Goal: Information Seeking & Learning: Compare options

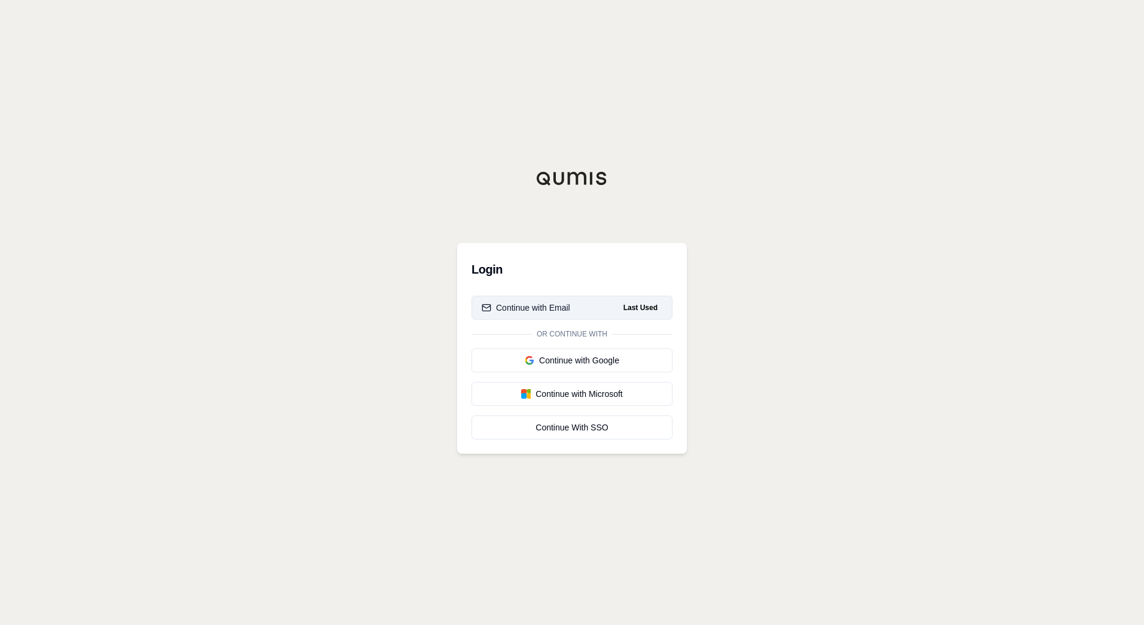
click at [561, 306] on div "Continue with Email" at bounding box center [526, 308] width 89 height 12
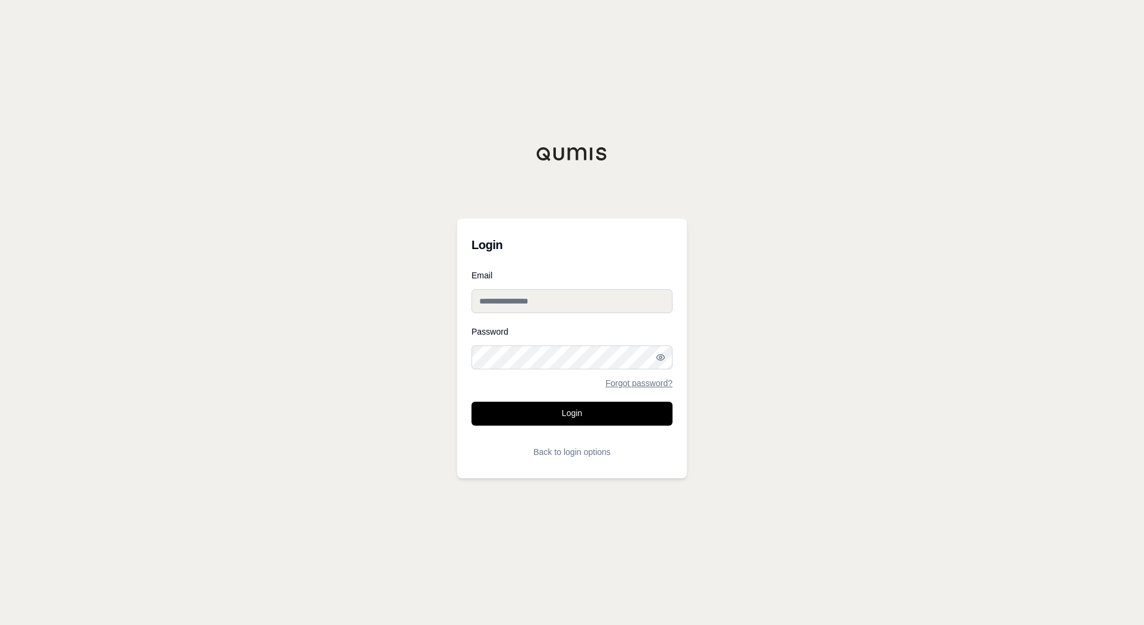
type input "**********"
click at [576, 411] on button "Login" at bounding box center [572, 414] width 201 height 24
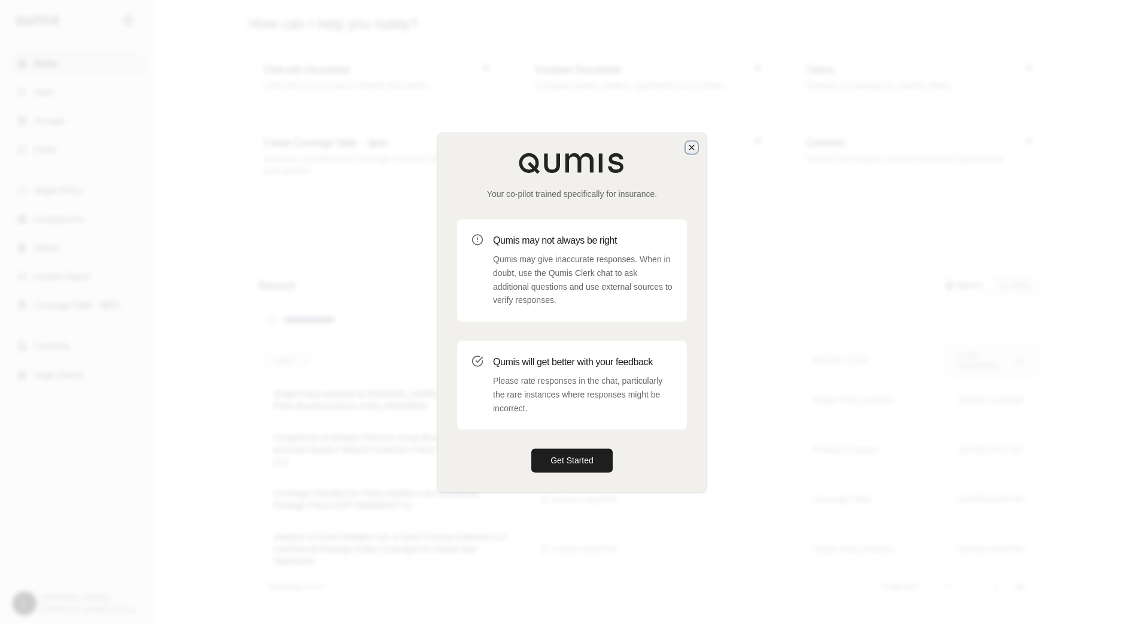
click at [691, 151] on icon "button" at bounding box center [692, 147] width 10 height 10
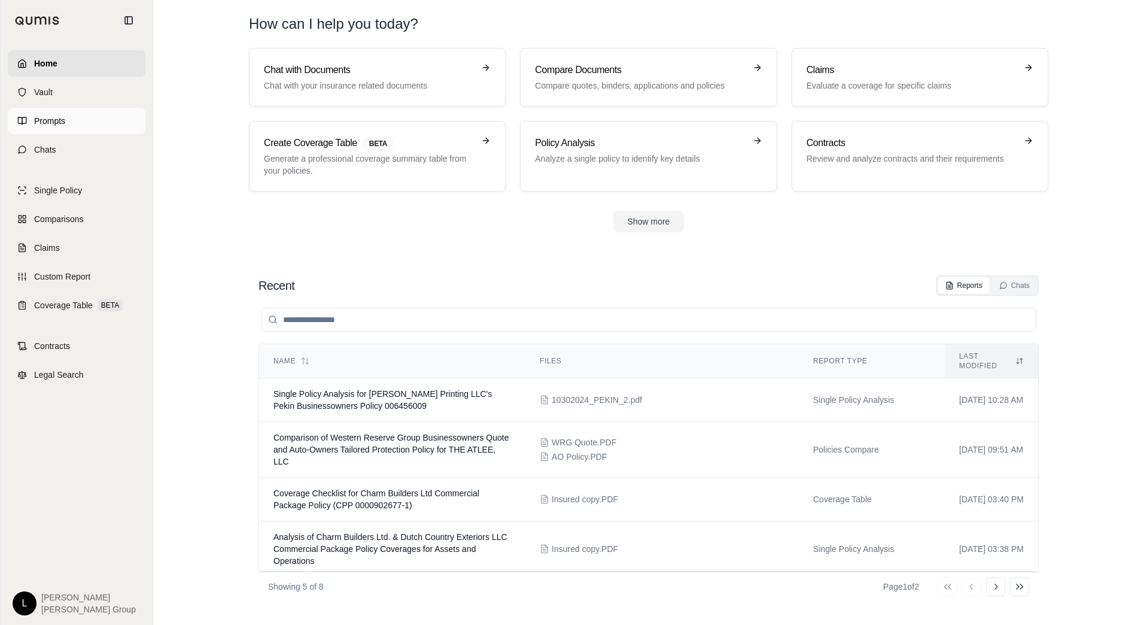
click at [51, 118] on span "Prompts" at bounding box center [49, 121] width 31 height 12
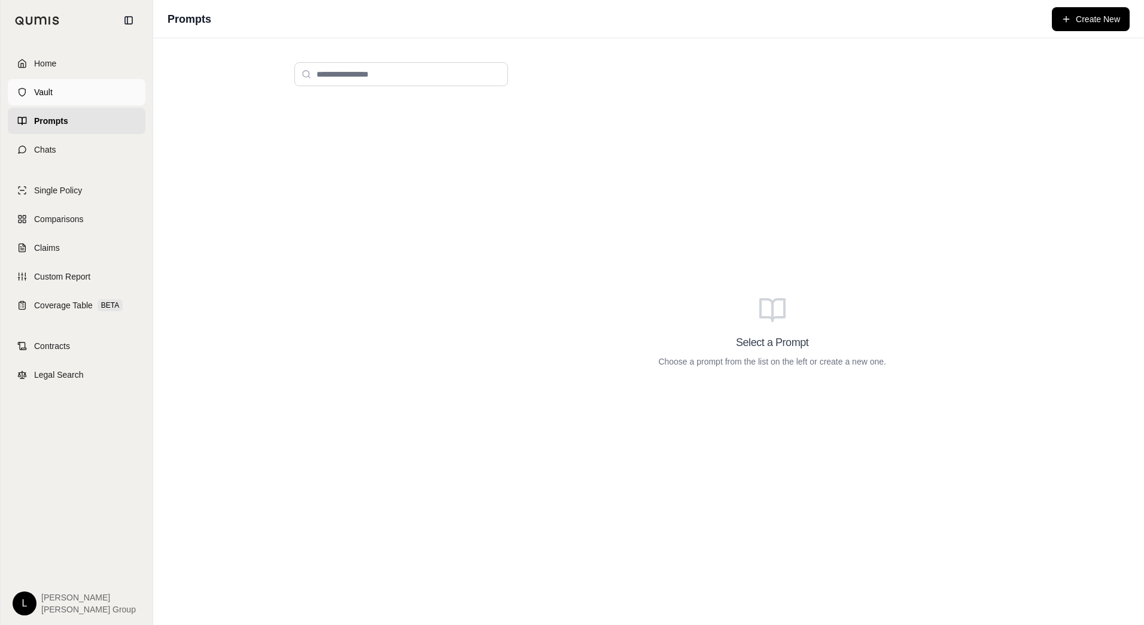
click at [45, 86] on link "Vault" at bounding box center [77, 92] width 138 height 26
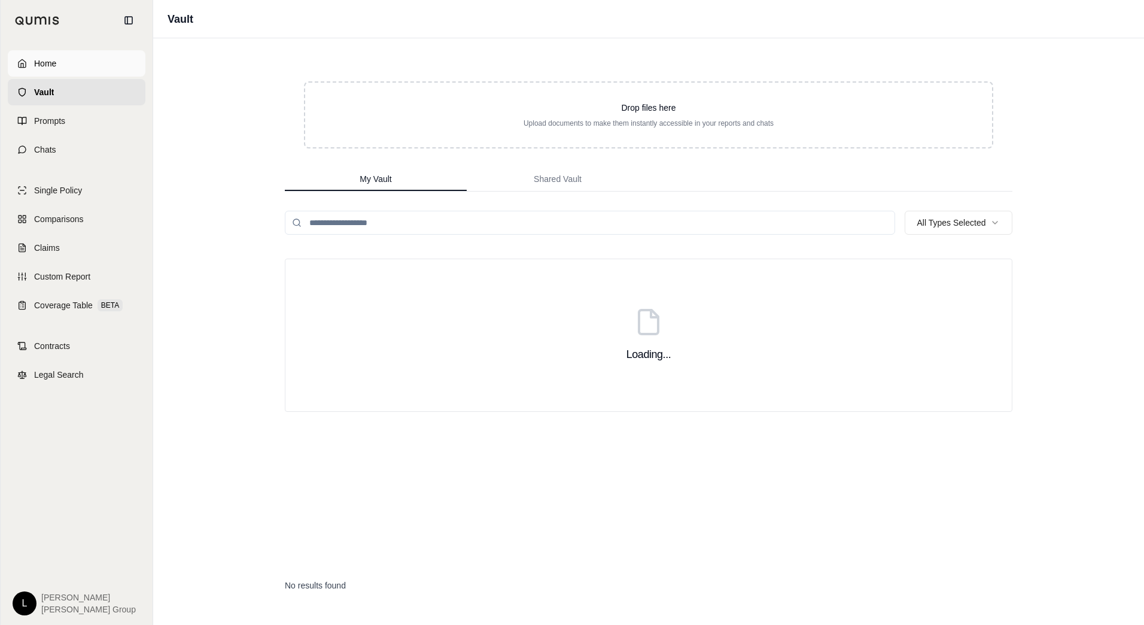
click at [61, 69] on link "Home" at bounding box center [77, 63] width 138 height 26
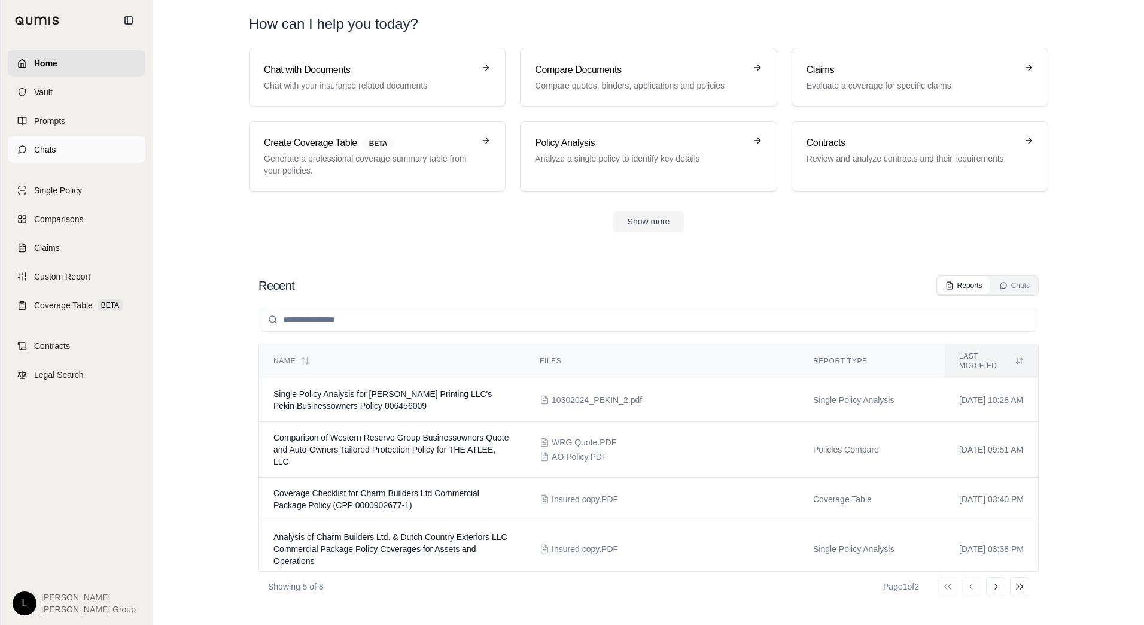
click at [54, 159] on link "Chats" at bounding box center [77, 149] width 138 height 26
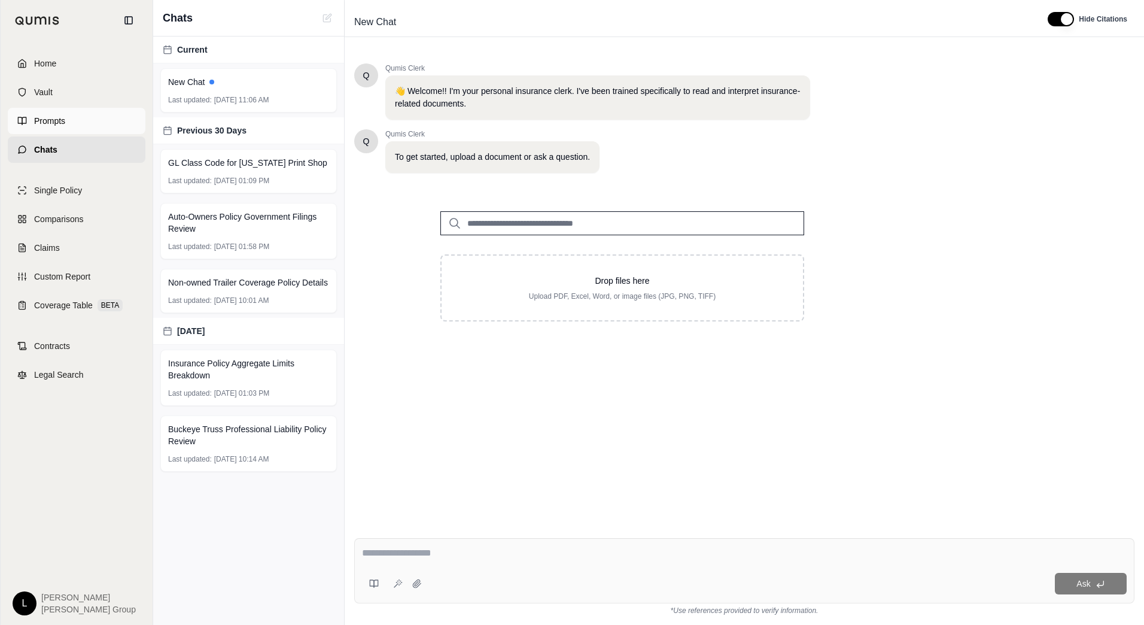
click at [59, 121] on span "Prompts" at bounding box center [49, 121] width 31 height 12
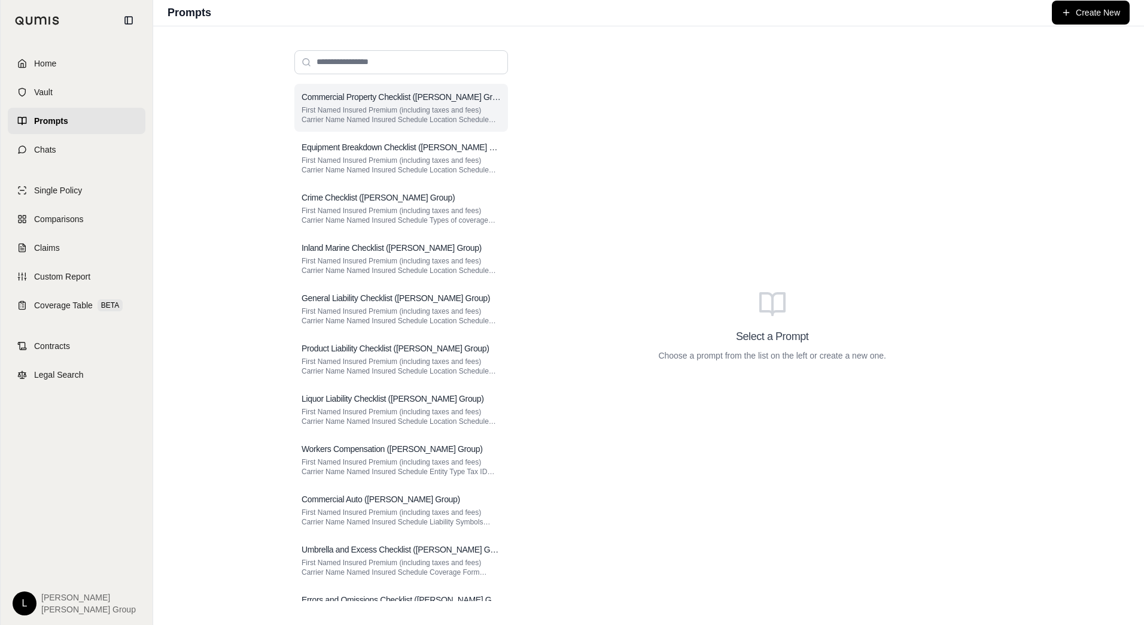
click at [405, 113] on p "First Named Insured Premium (including taxes and fees) Carrier Name Named Insur…" at bounding box center [401, 114] width 199 height 19
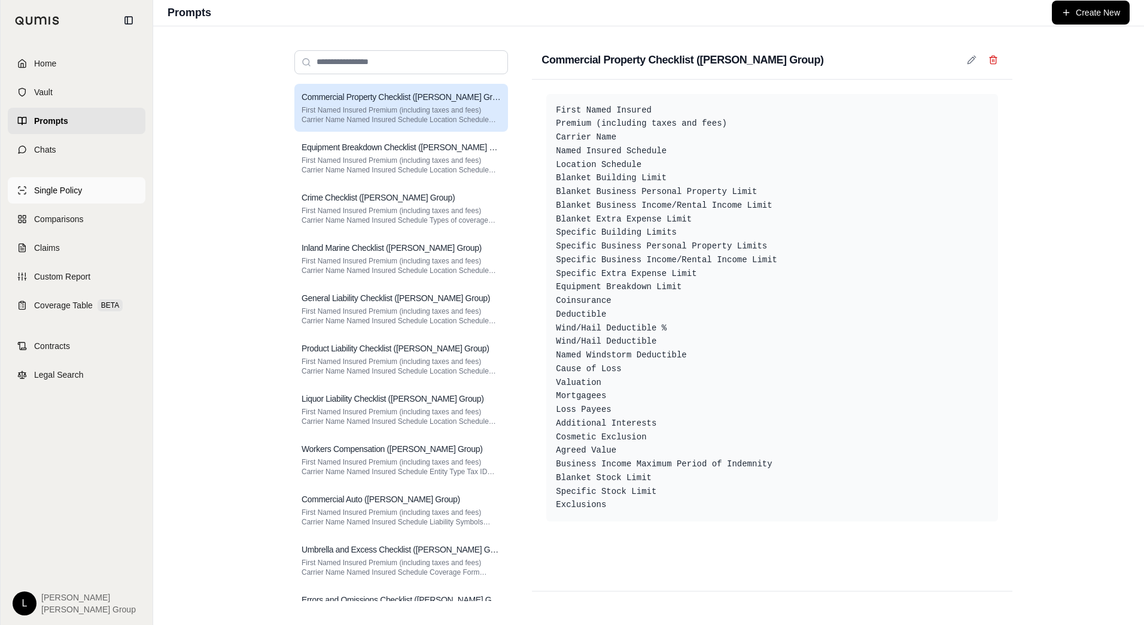
click at [68, 186] on span "Single Policy" at bounding box center [58, 190] width 48 height 12
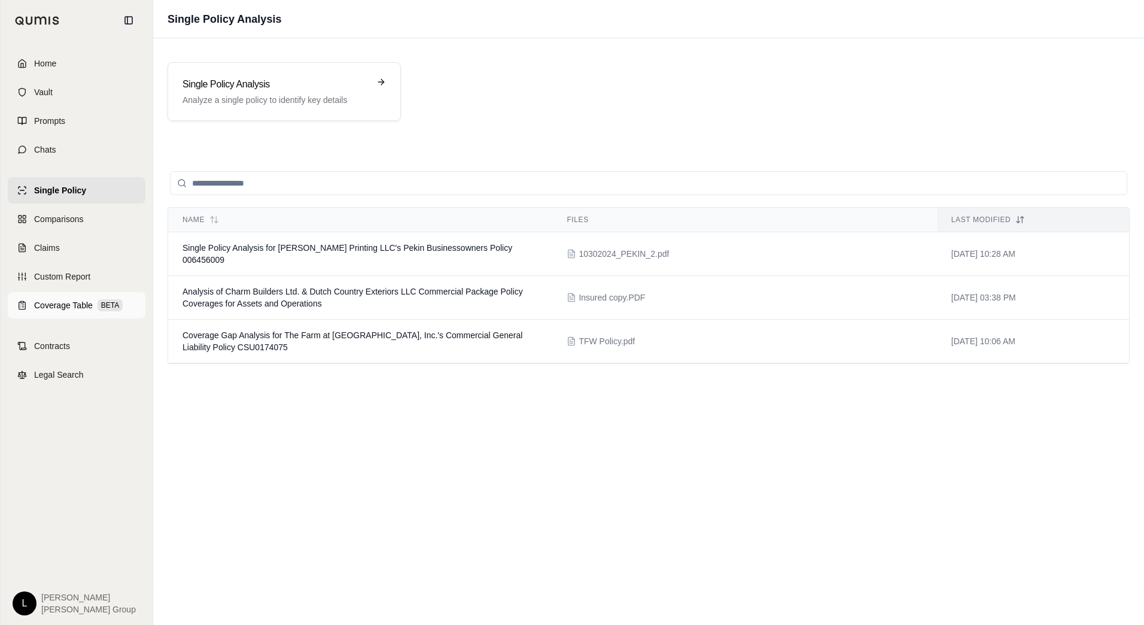
click at [61, 303] on span "Coverage Table" at bounding box center [63, 305] width 59 height 12
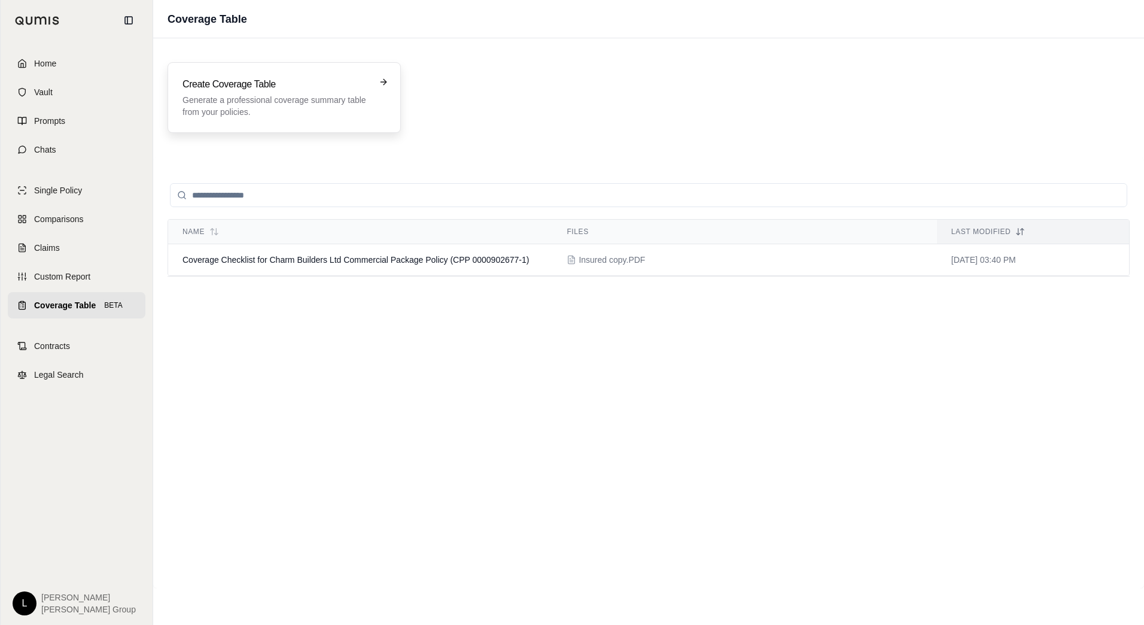
click at [296, 101] on p "Generate a professional coverage summary table from your policies." at bounding box center [276, 106] width 187 height 24
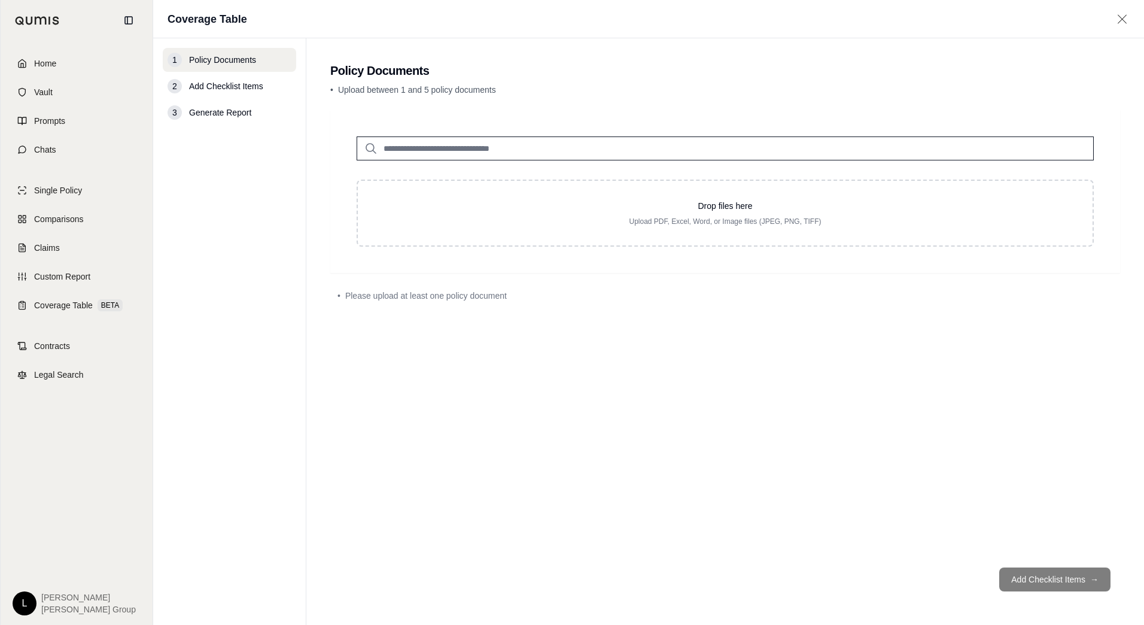
click at [504, 151] on input "search" at bounding box center [725, 148] width 737 height 24
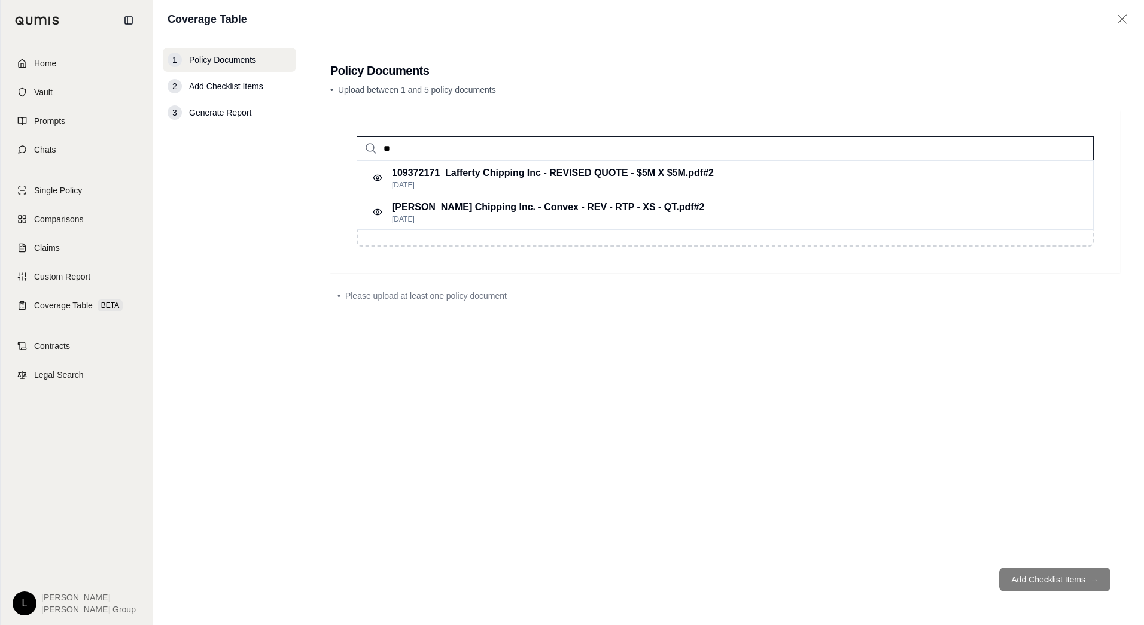
type input "*"
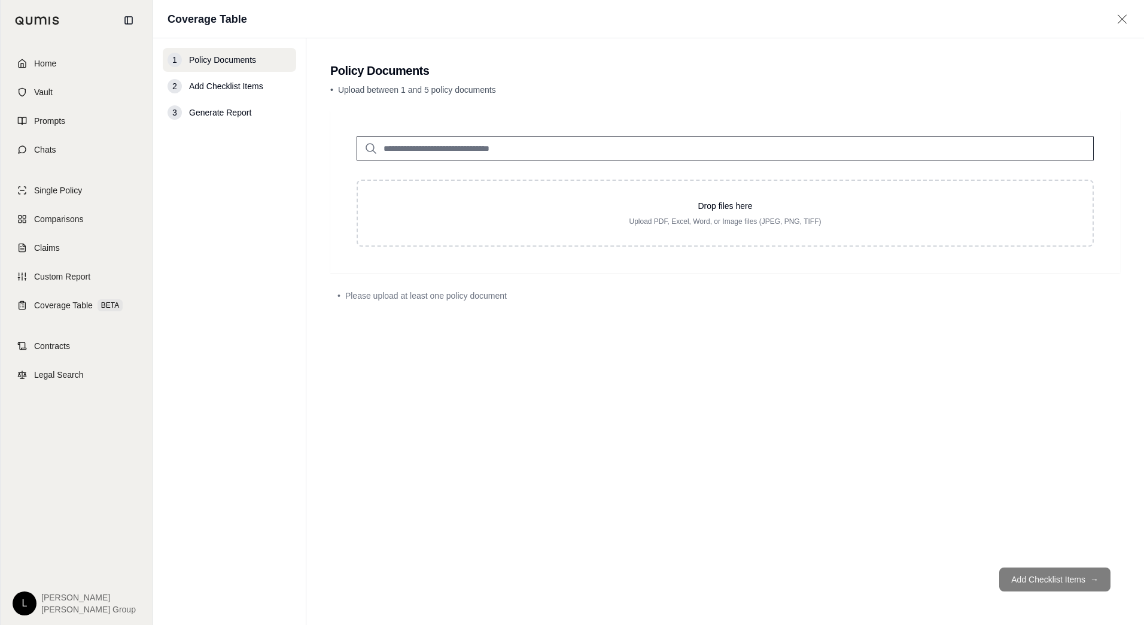
click at [423, 147] on input "search" at bounding box center [725, 148] width 737 height 24
type input "*"
click at [490, 147] on input "search" at bounding box center [725, 148] width 737 height 24
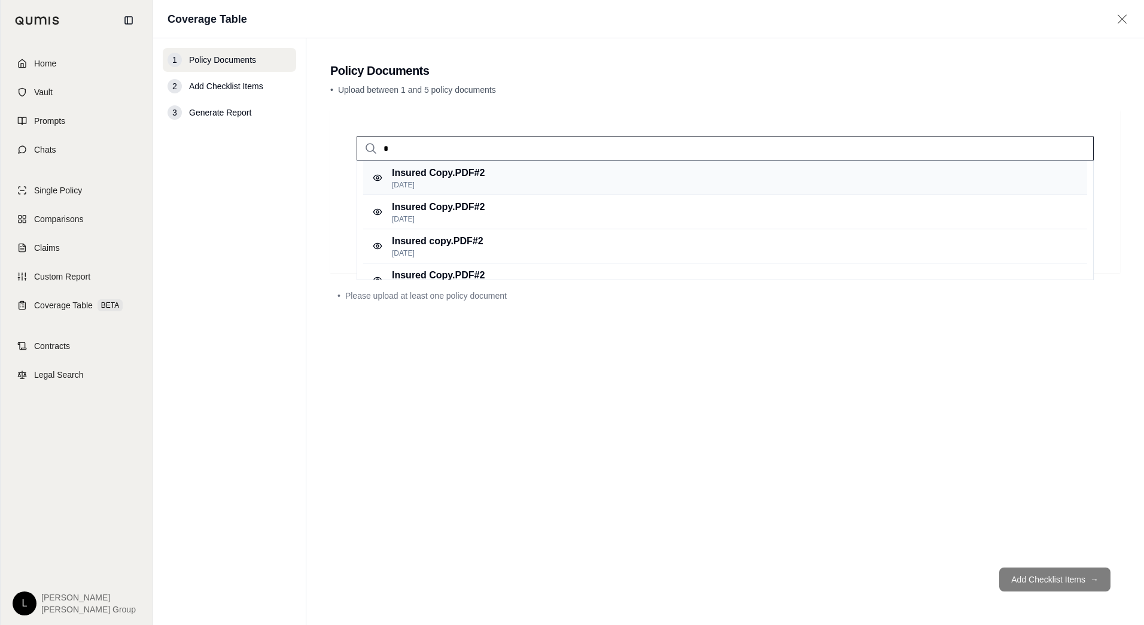
type input "*"
click at [456, 177] on p "Insured Copy.PDF #2" at bounding box center [438, 173] width 93 height 14
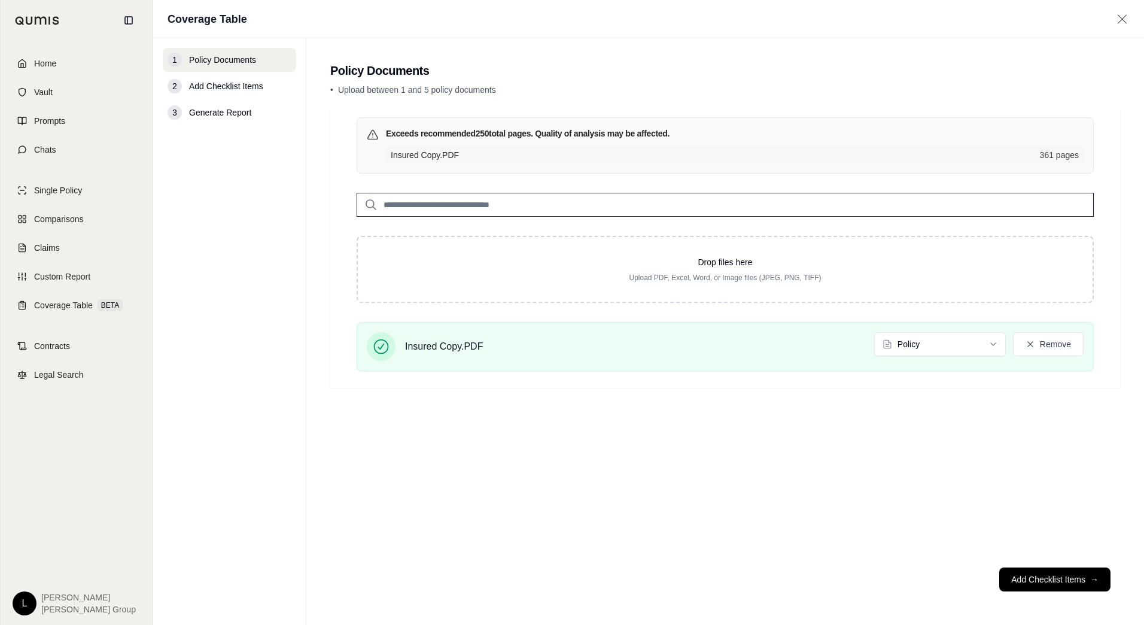
click at [513, 201] on input "search" at bounding box center [725, 205] width 737 height 24
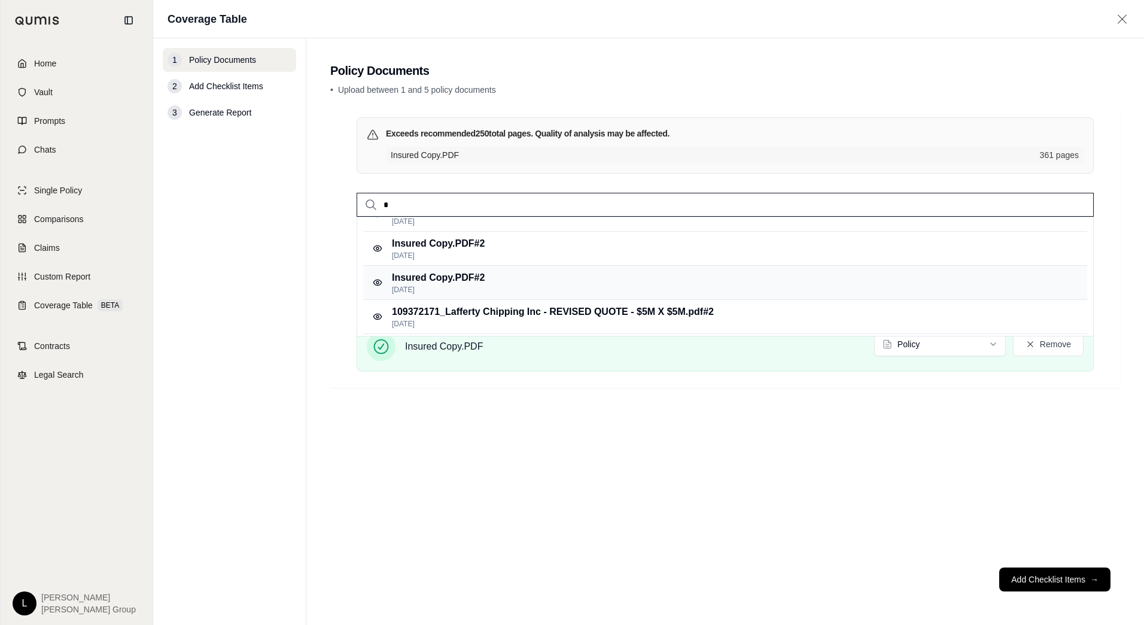
scroll to position [129, 0]
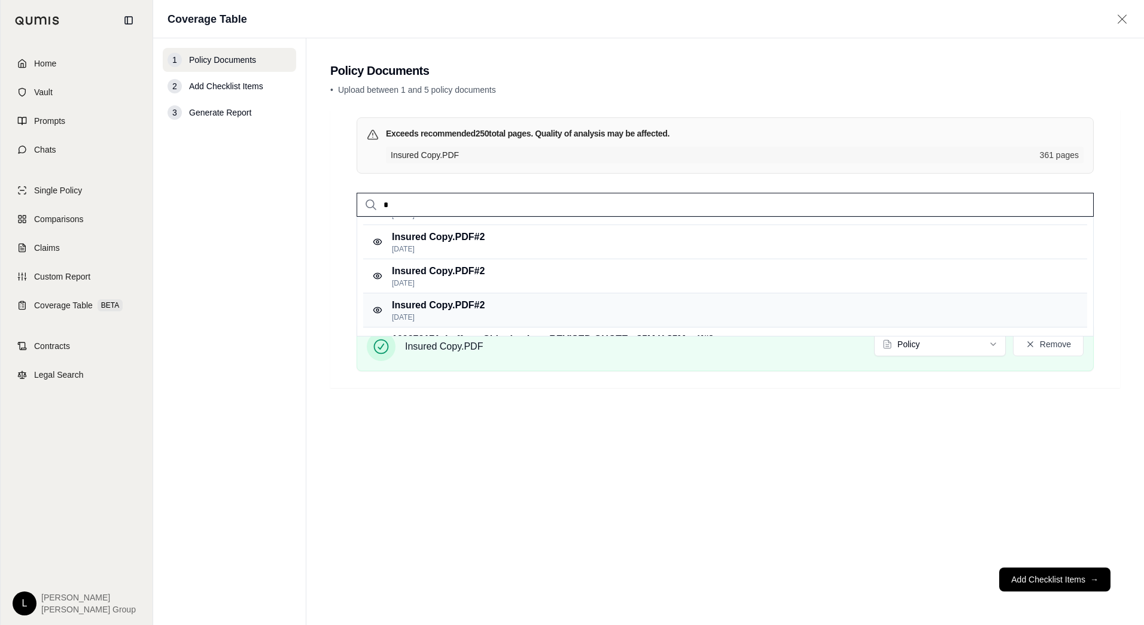
type input "*"
click at [485, 308] on p "Insured Copy.PDF #2" at bounding box center [438, 305] width 93 height 14
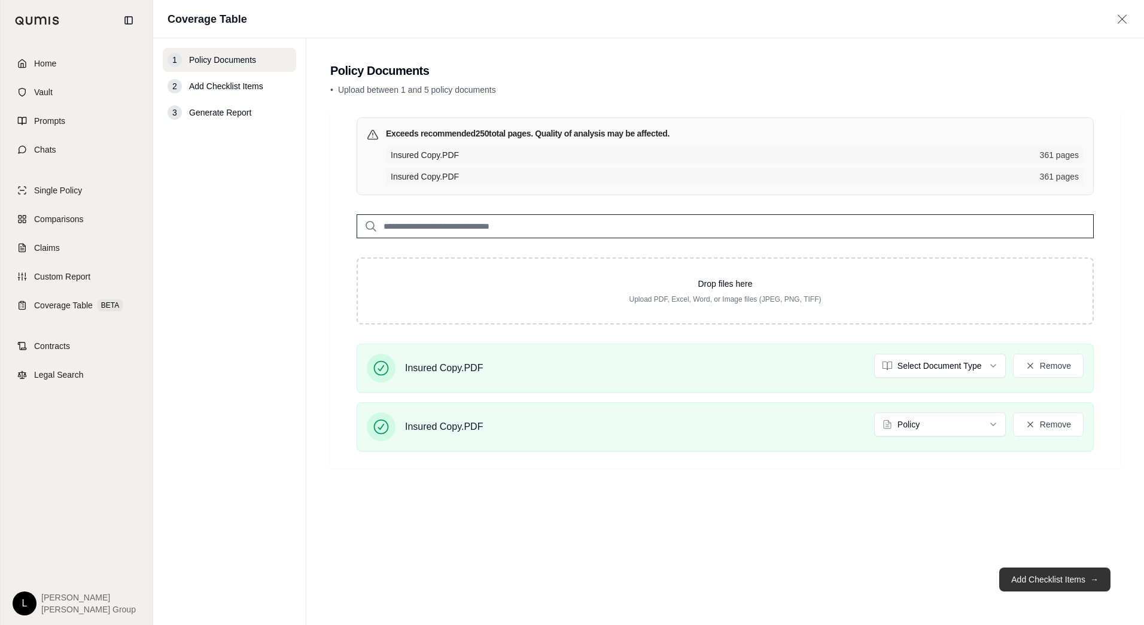
click at [1046, 576] on button "Add Checklist Items →" at bounding box center [1054, 579] width 111 height 24
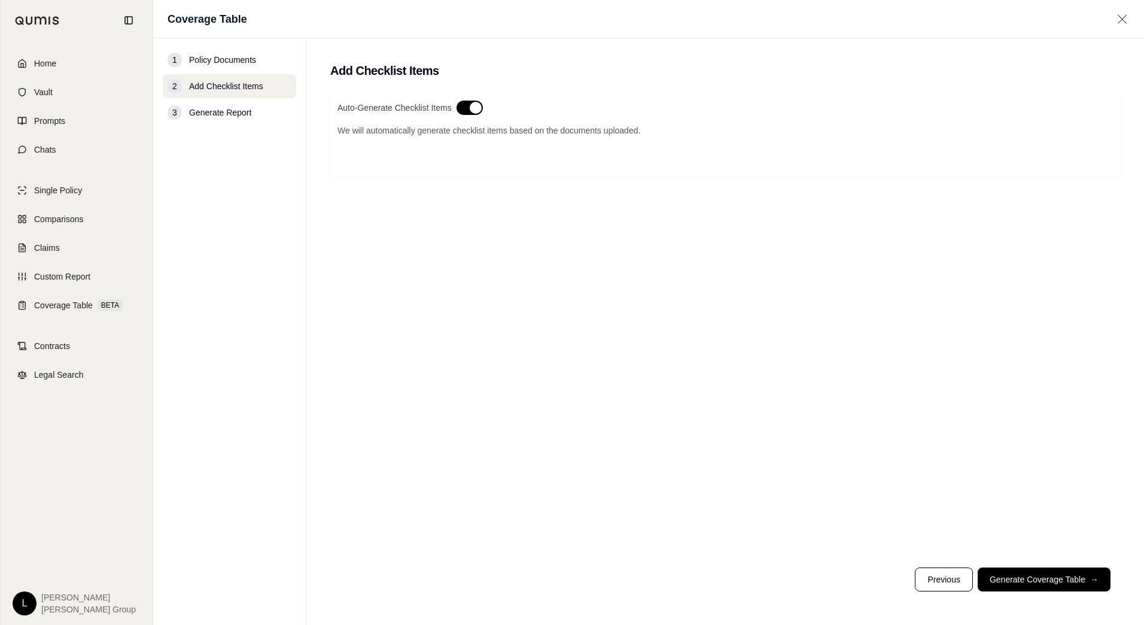
click at [470, 109] on button "button" at bounding box center [470, 108] width 26 height 14
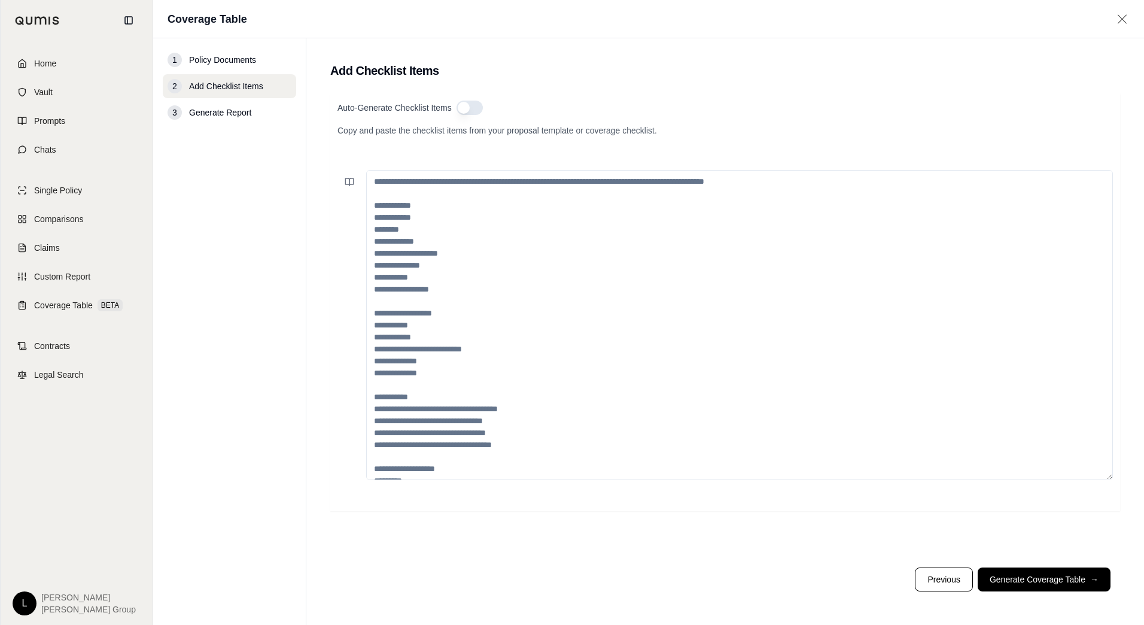
click at [950, 587] on button "Previous" at bounding box center [943, 579] width 57 height 24
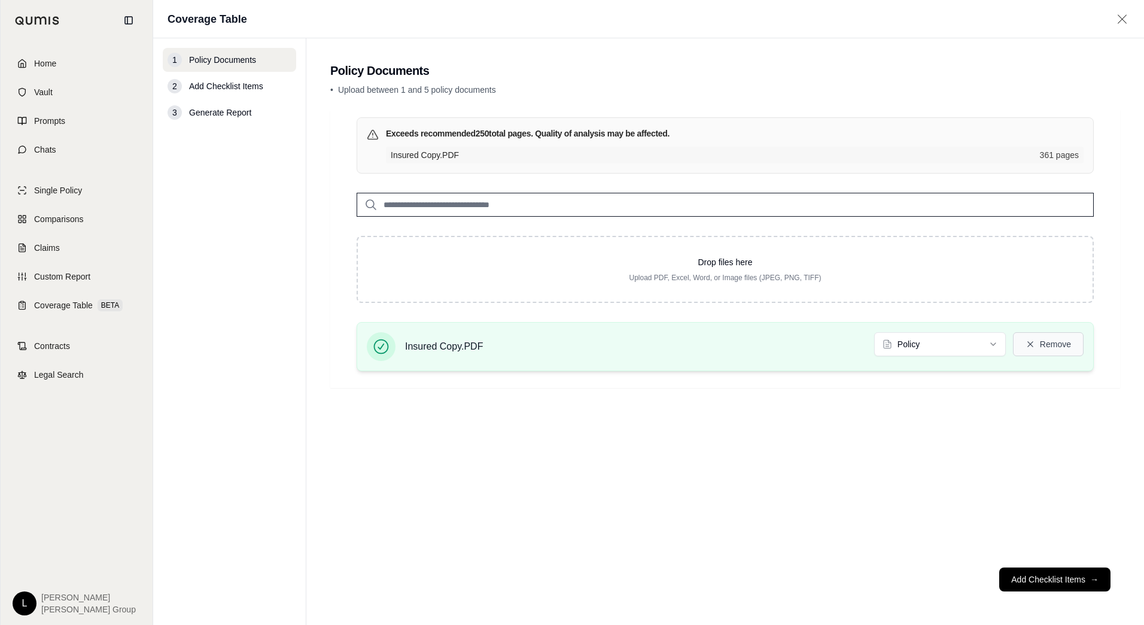
click at [1050, 349] on button "Remove" at bounding box center [1048, 344] width 71 height 24
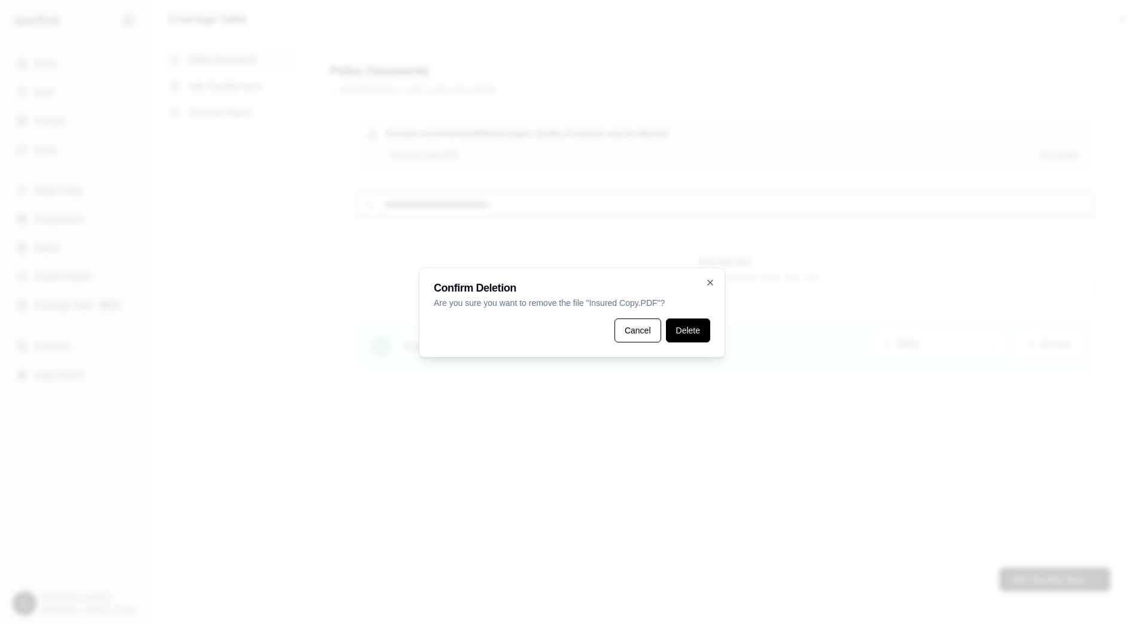
click at [680, 330] on button "Delete" at bounding box center [688, 330] width 44 height 24
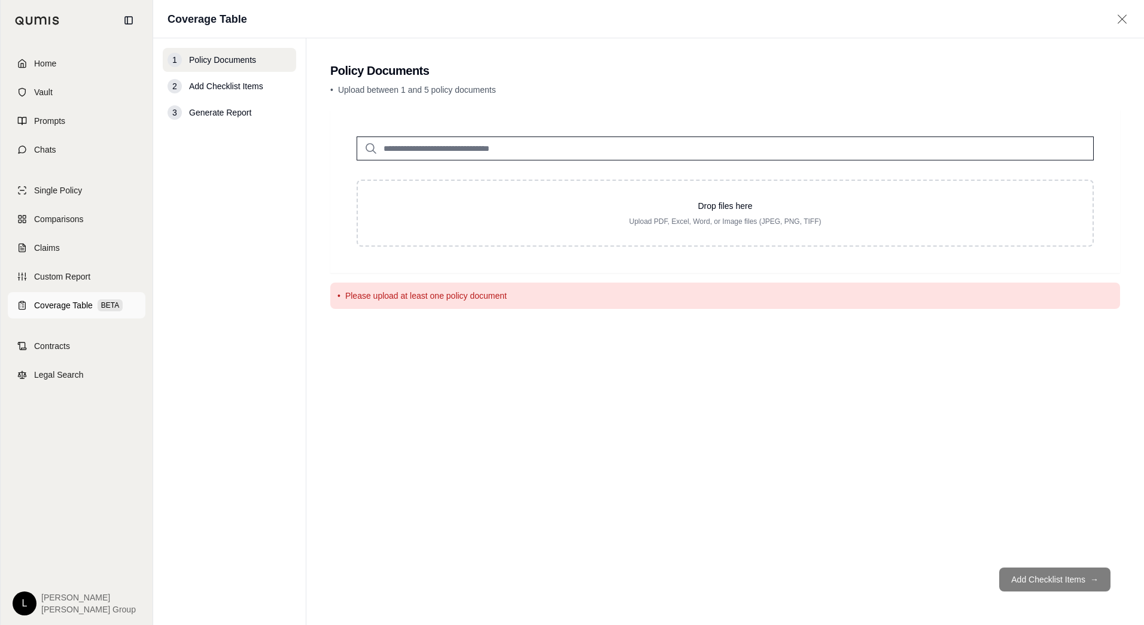
click at [78, 306] on span "Coverage Table" at bounding box center [63, 305] width 59 height 12
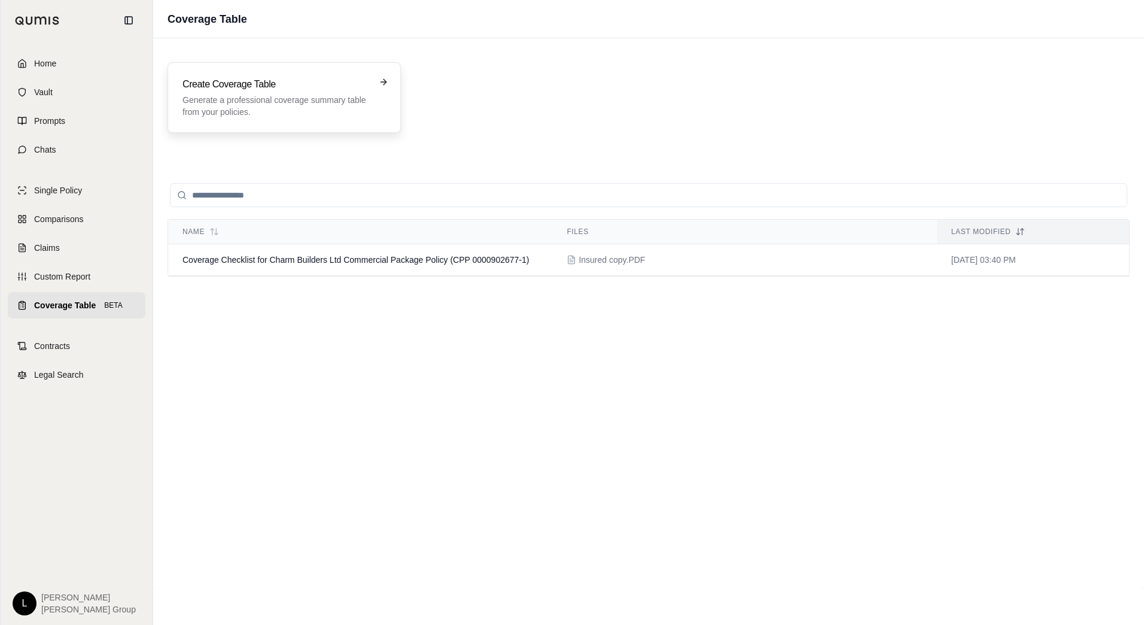
click at [326, 101] on p "Generate a professional coverage summary table from your policies." at bounding box center [276, 106] width 187 height 24
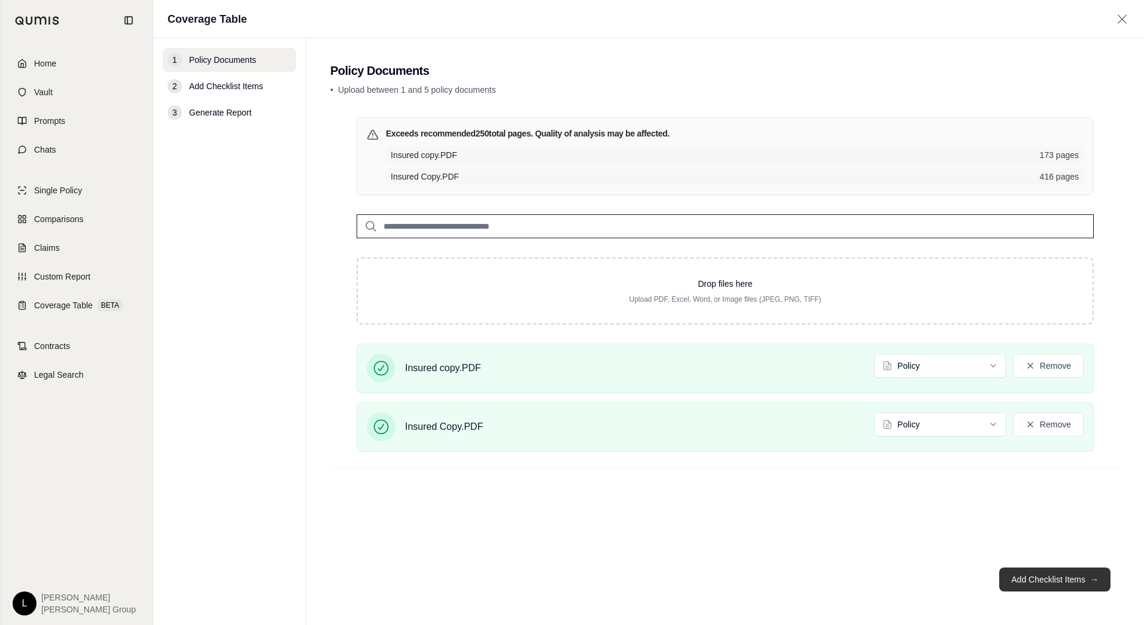
click at [1047, 583] on button "Add Checklist Items →" at bounding box center [1054, 579] width 111 height 24
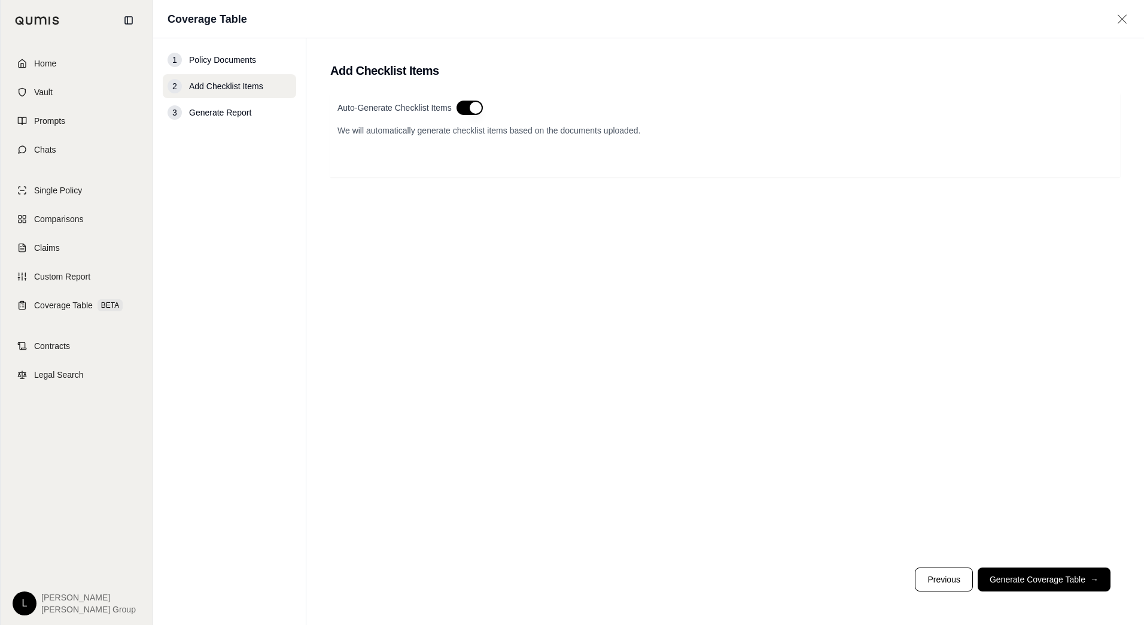
click at [478, 111] on button "button" at bounding box center [470, 108] width 26 height 14
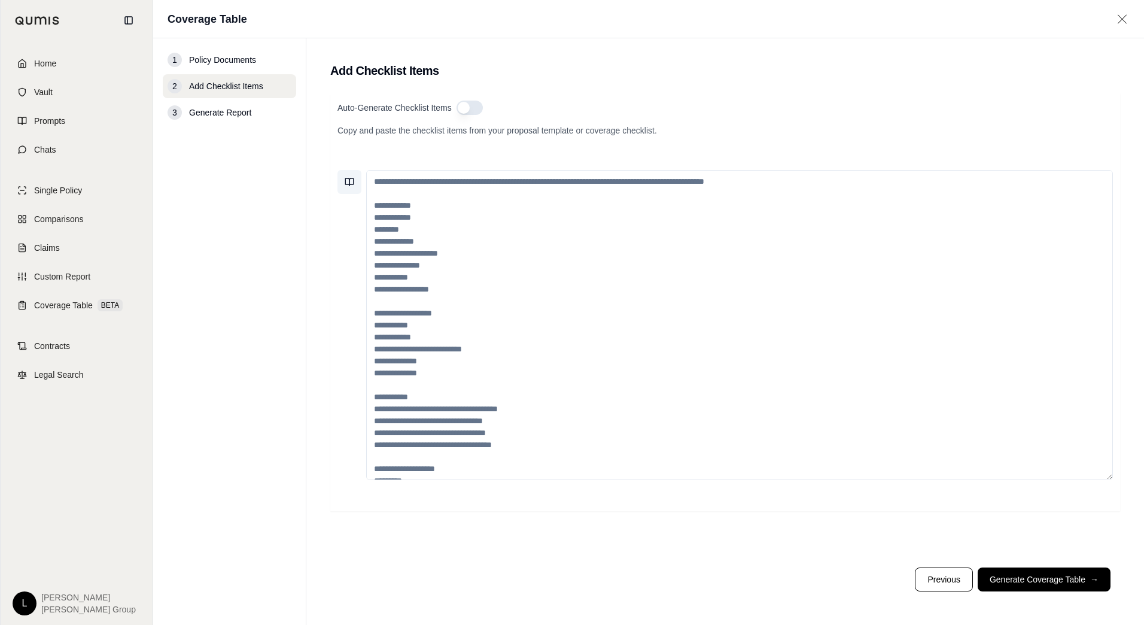
click at [351, 181] on icon at bounding box center [350, 182] width 10 height 10
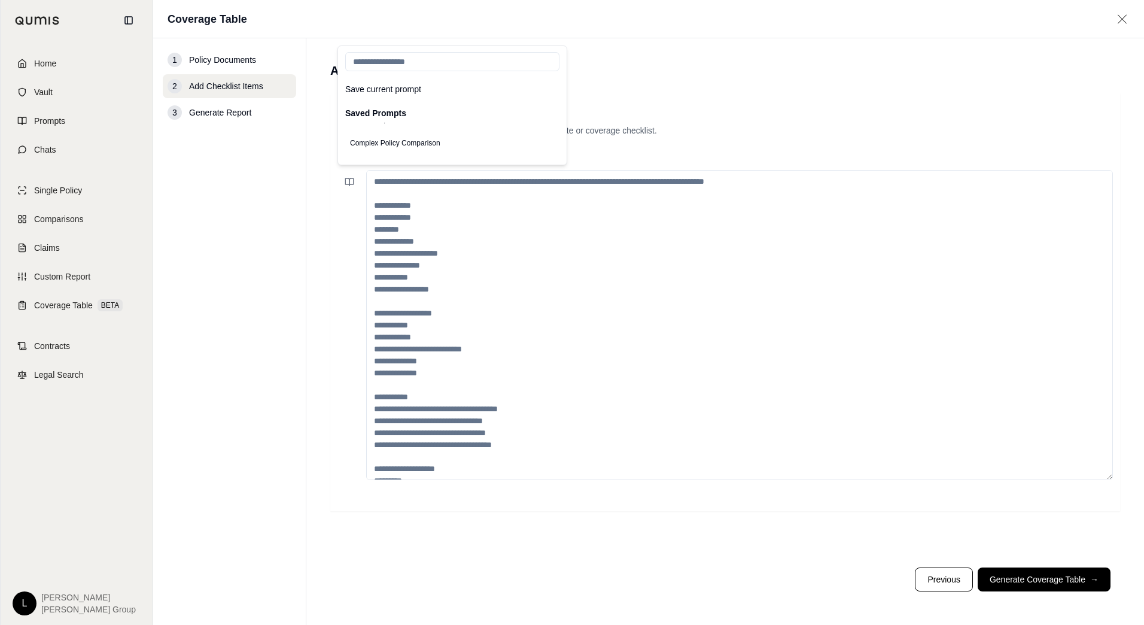
scroll to position [104, 0]
click at [434, 128] on button "Complex Policy Comparison" at bounding box center [395, 126] width 100 height 17
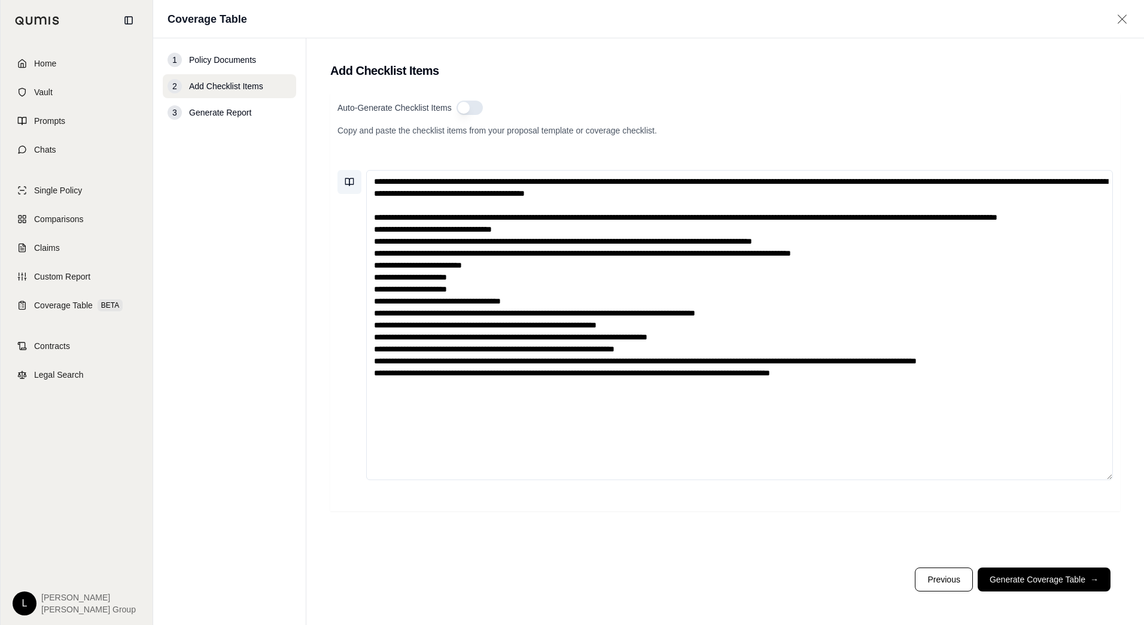
click at [351, 181] on icon at bounding box center [350, 182] width 10 height 10
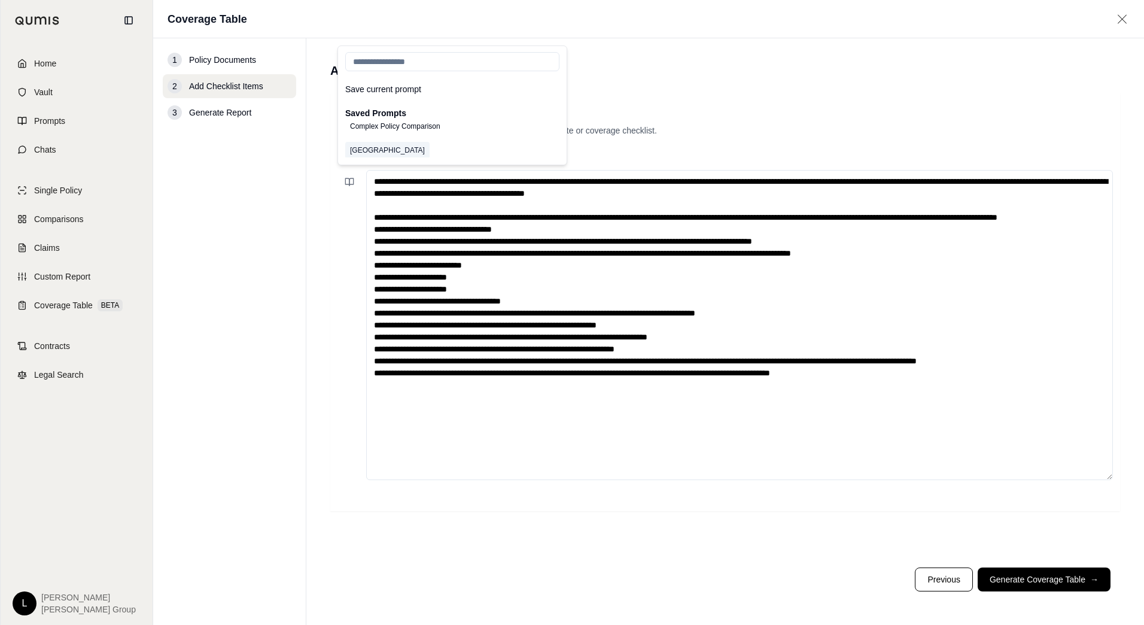
click at [382, 149] on button "[GEOGRAPHIC_DATA]" at bounding box center [387, 150] width 84 height 17
type textarea "**********"
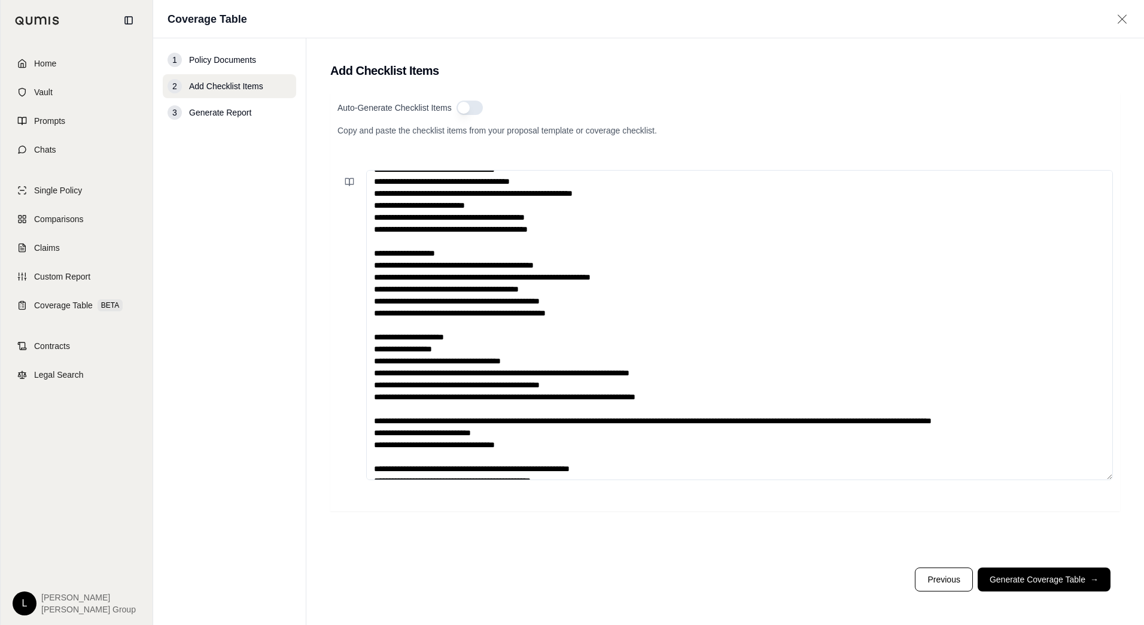
scroll to position [347, 0]
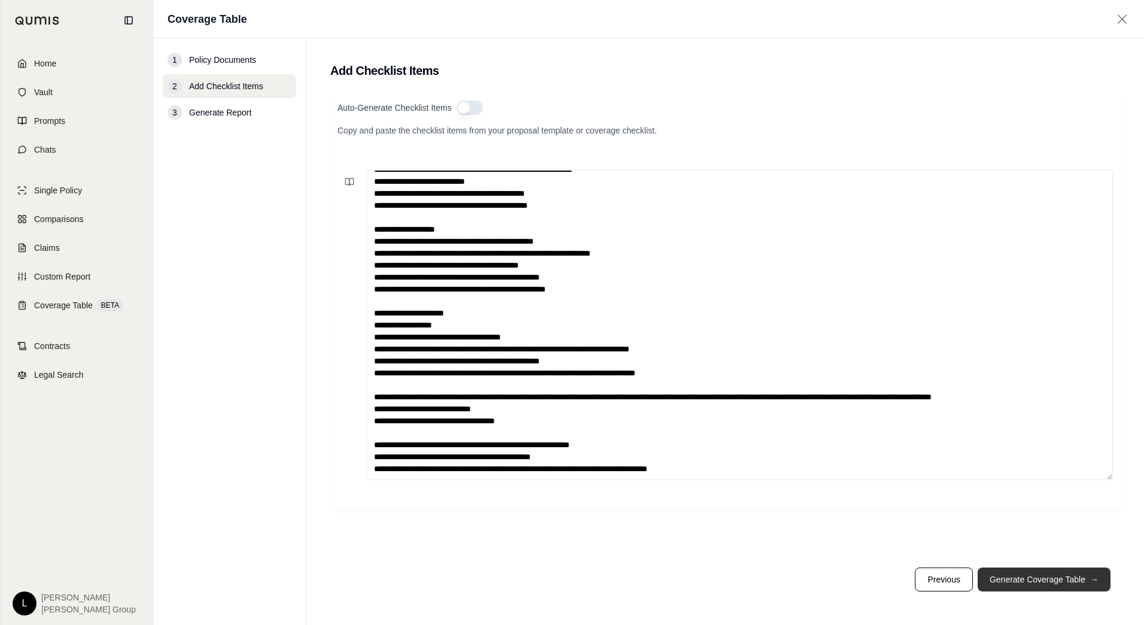
click at [1029, 582] on button "Generate Coverage Table →" at bounding box center [1044, 579] width 133 height 24
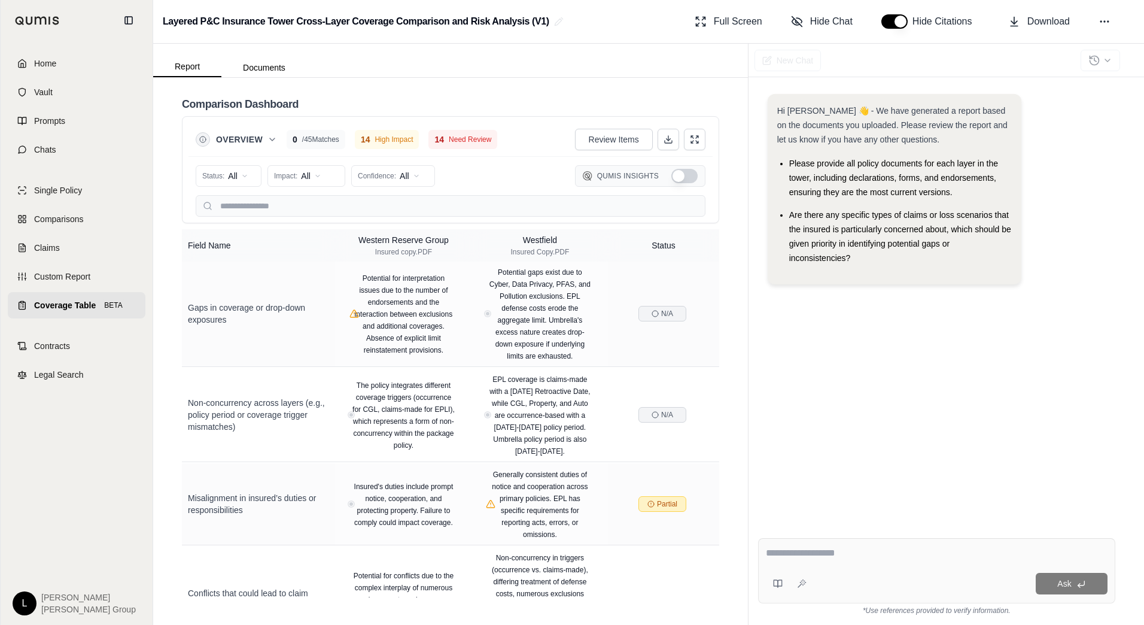
scroll to position [2543, 0]
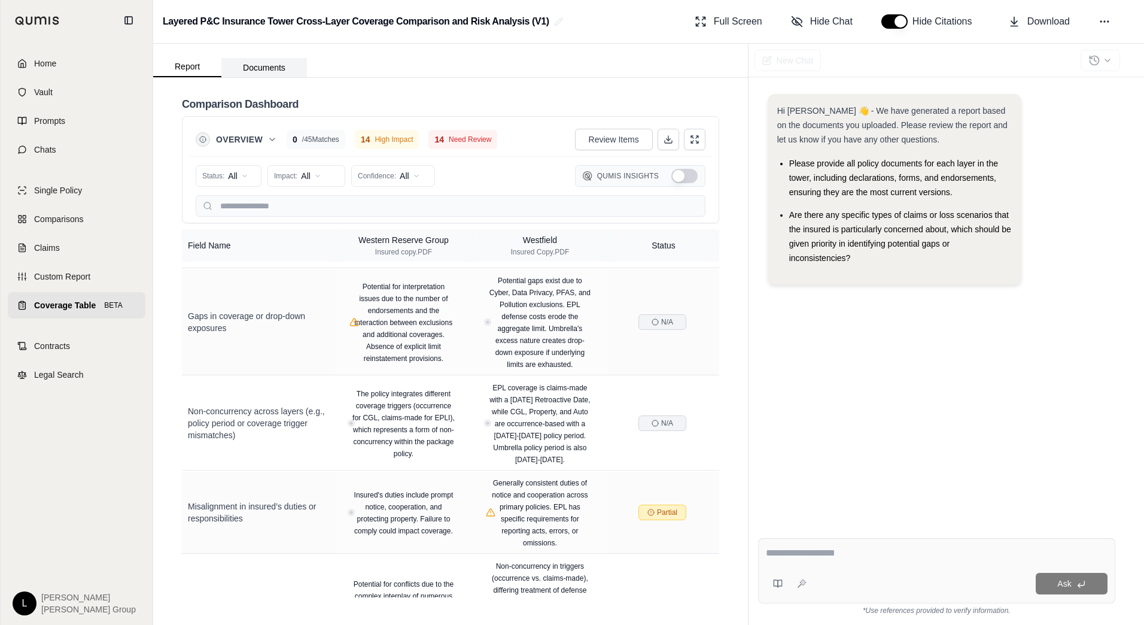
click at [259, 68] on button "Documents" at bounding box center [264, 67] width 86 height 19
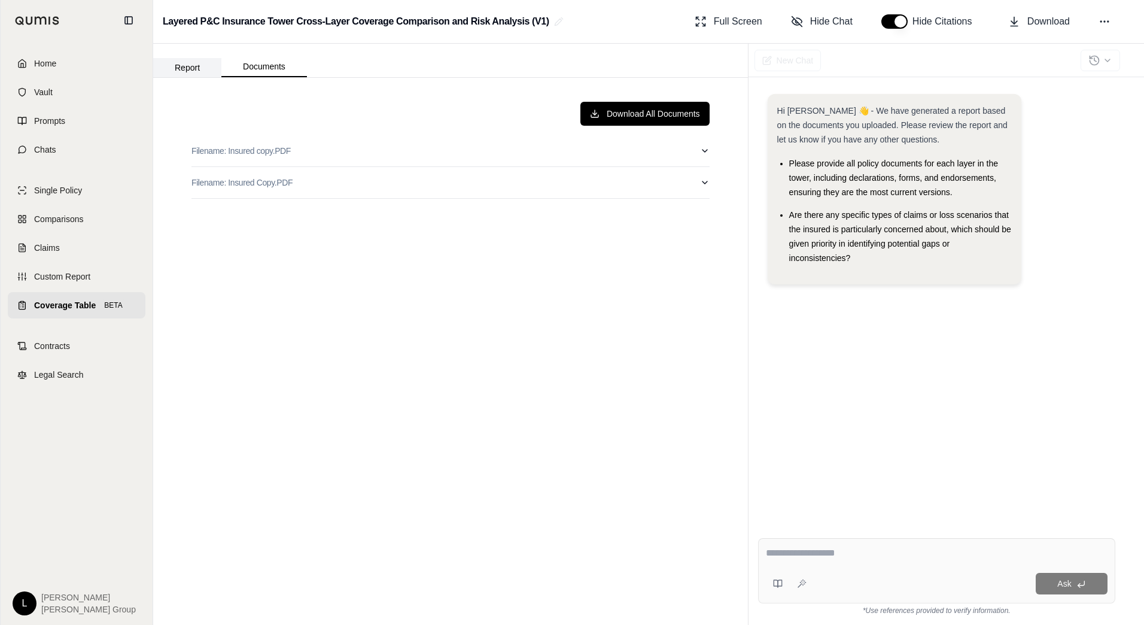
click at [203, 69] on button "Report" at bounding box center [187, 67] width 68 height 19
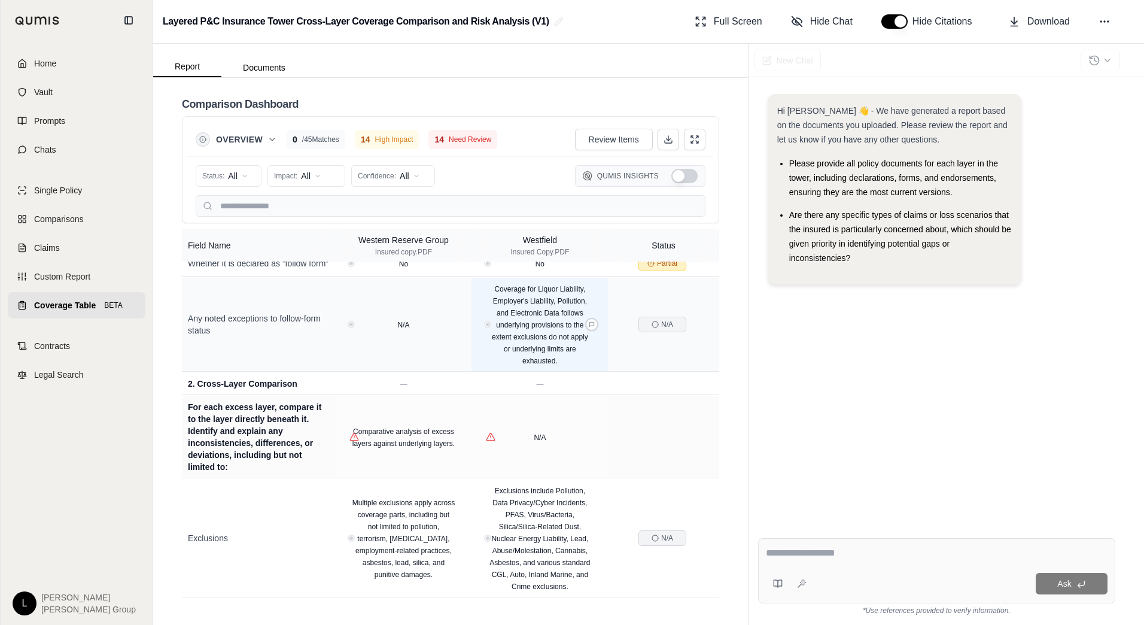
scroll to position [0, 0]
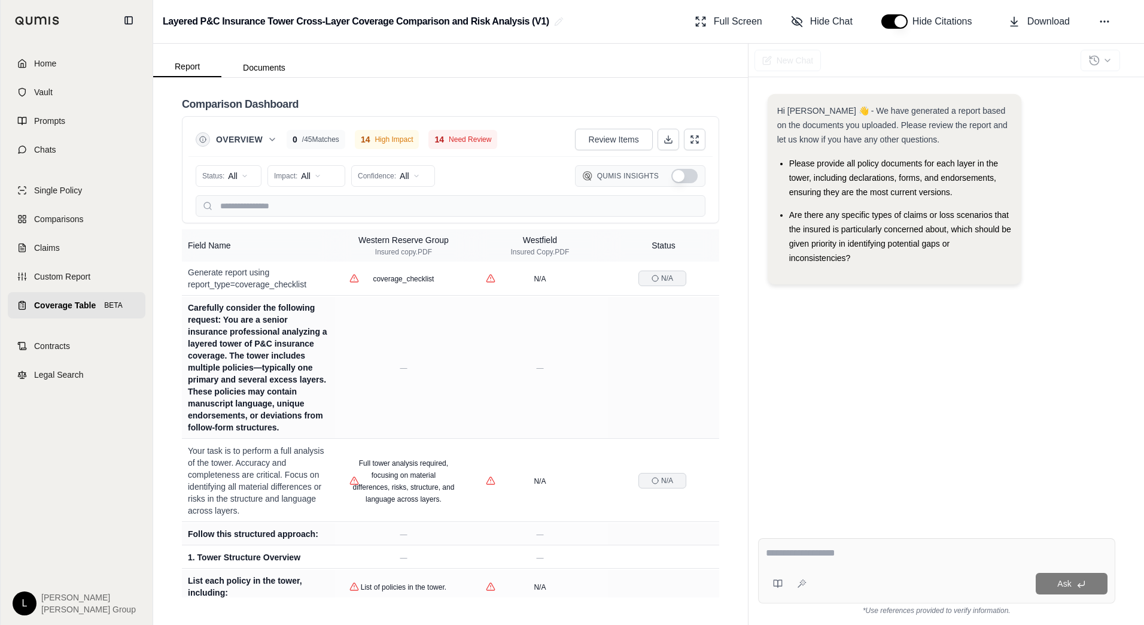
click at [44, 305] on span "Coverage Table" at bounding box center [65, 305] width 62 height 12
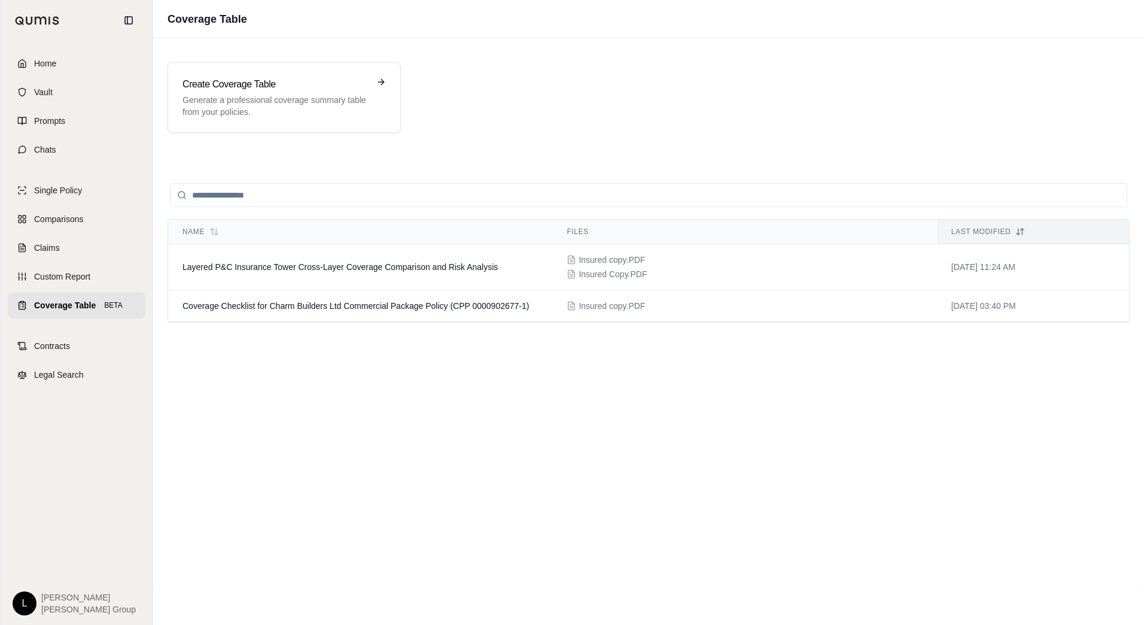
click at [551, 367] on div "Name Files Last modified Layered P&C Insurance Tower Cross-Layer Coverage Compa…" at bounding box center [649, 372] width 962 height 403
click at [240, 93] on div "Create Coverage Table Generate a professional coverage summary table from your …" at bounding box center [276, 97] width 187 height 41
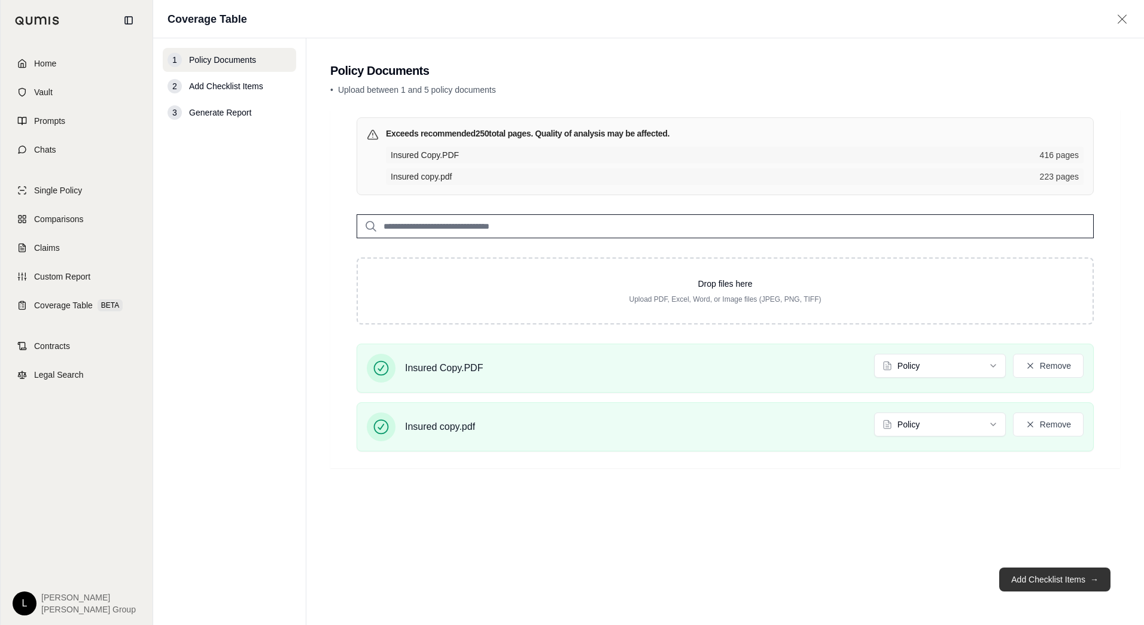
click at [1057, 578] on button "Add Checklist Items →" at bounding box center [1054, 579] width 111 height 24
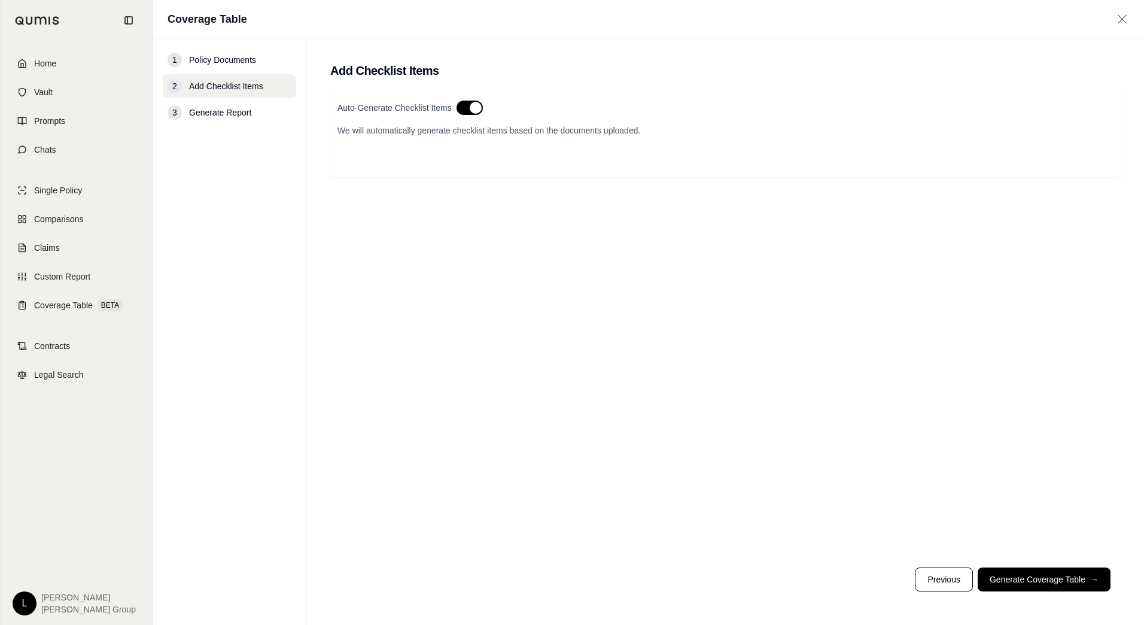
click at [476, 104] on button "button" at bounding box center [470, 108] width 26 height 14
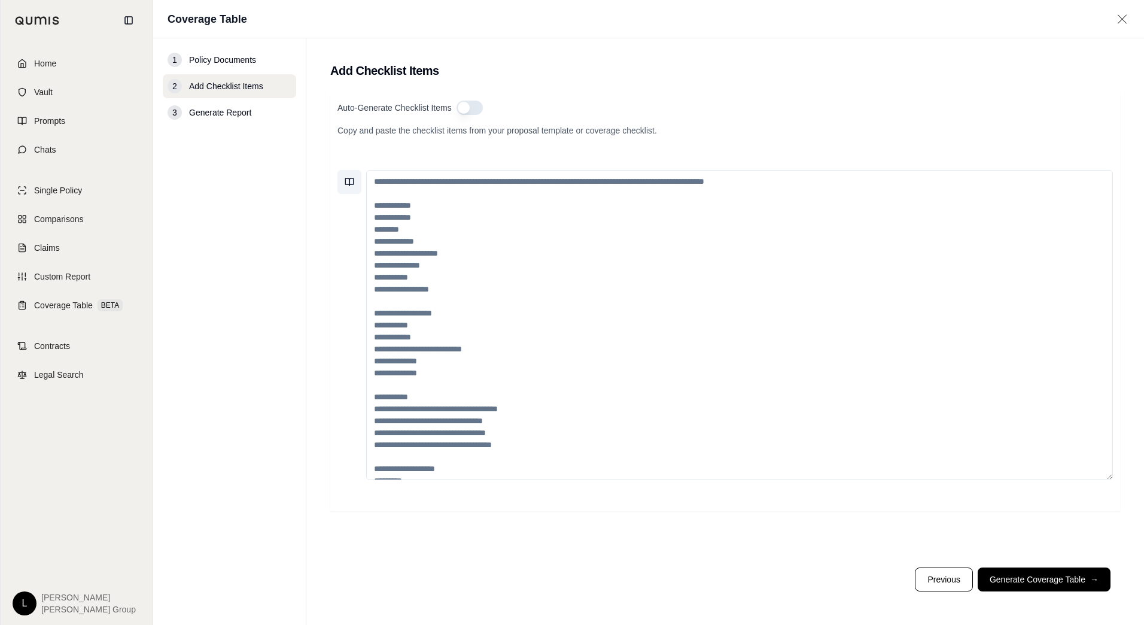
click at [349, 185] on icon at bounding box center [347, 181] width 4 height 7
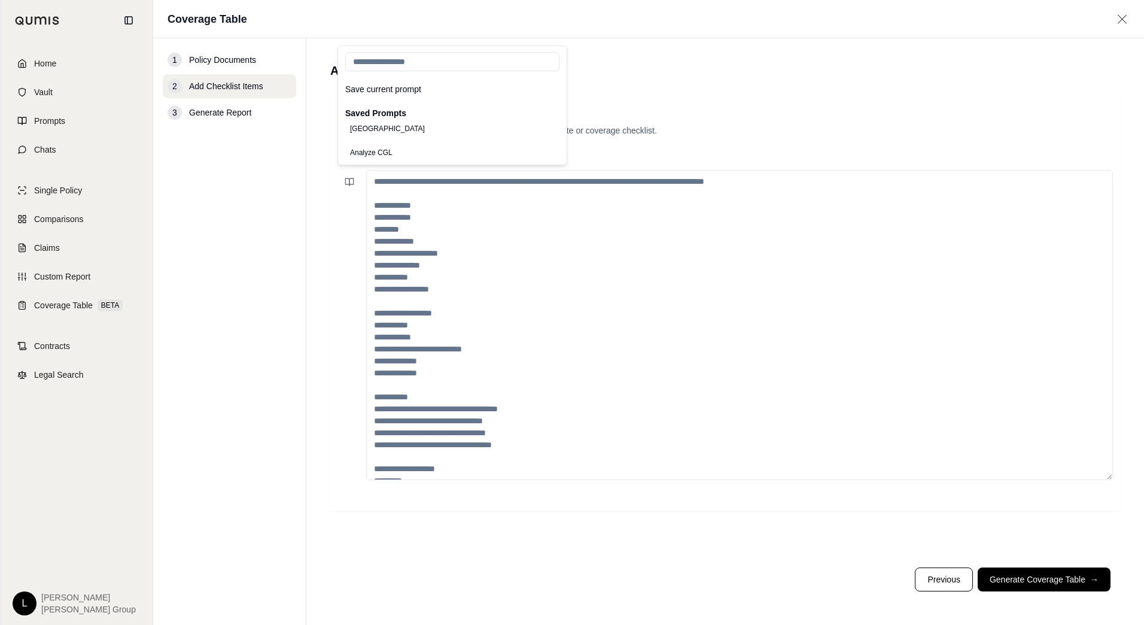
scroll to position [104, 0]
click at [393, 150] on button "[GEOGRAPHIC_DATA]" at bounding box center [387, 150] width 84 height 17
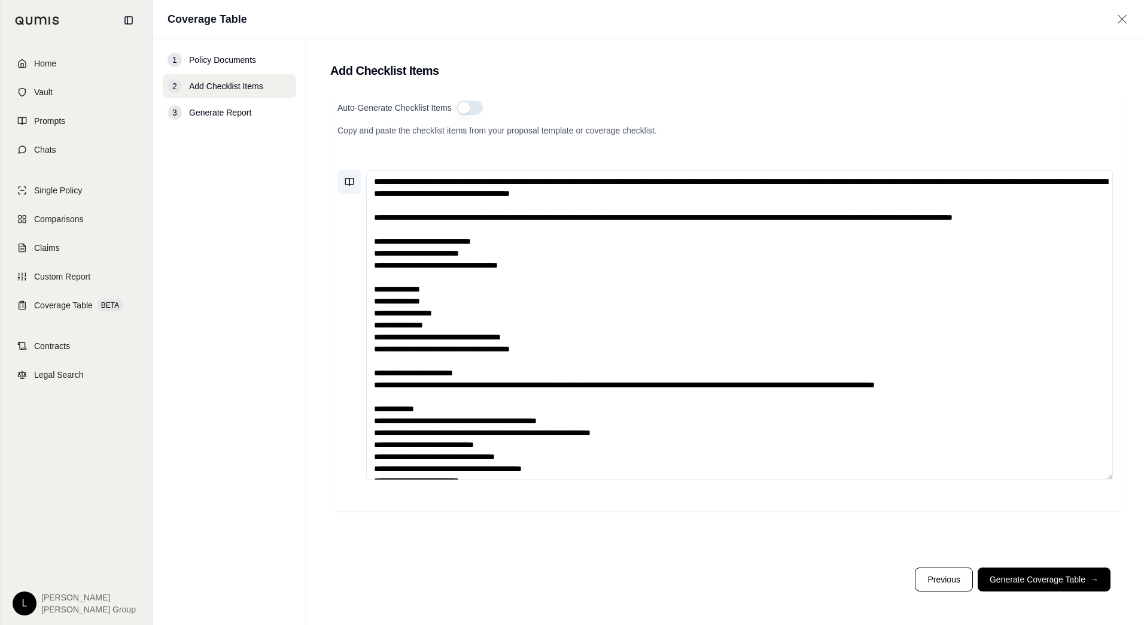
click at [349, 180] on icon at bounding box center [350, 182] width 10 height 10
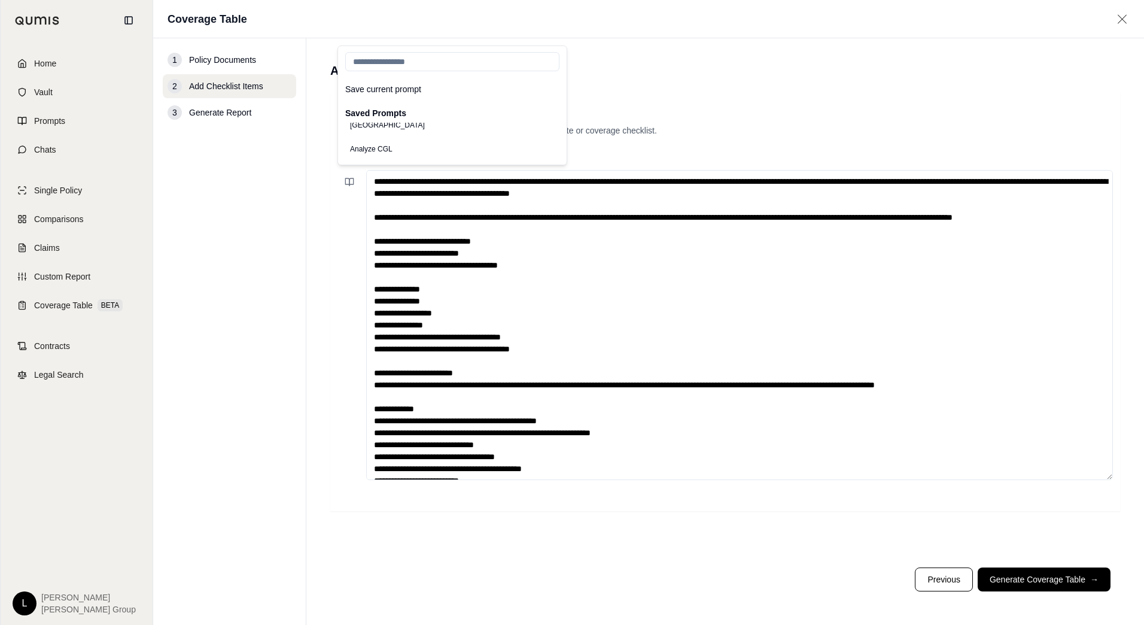
scroll to position [95, 0]
click at [422, 138] on button "Complex Policy Comparison" at bounding box center [395, 135] width 100 height 17
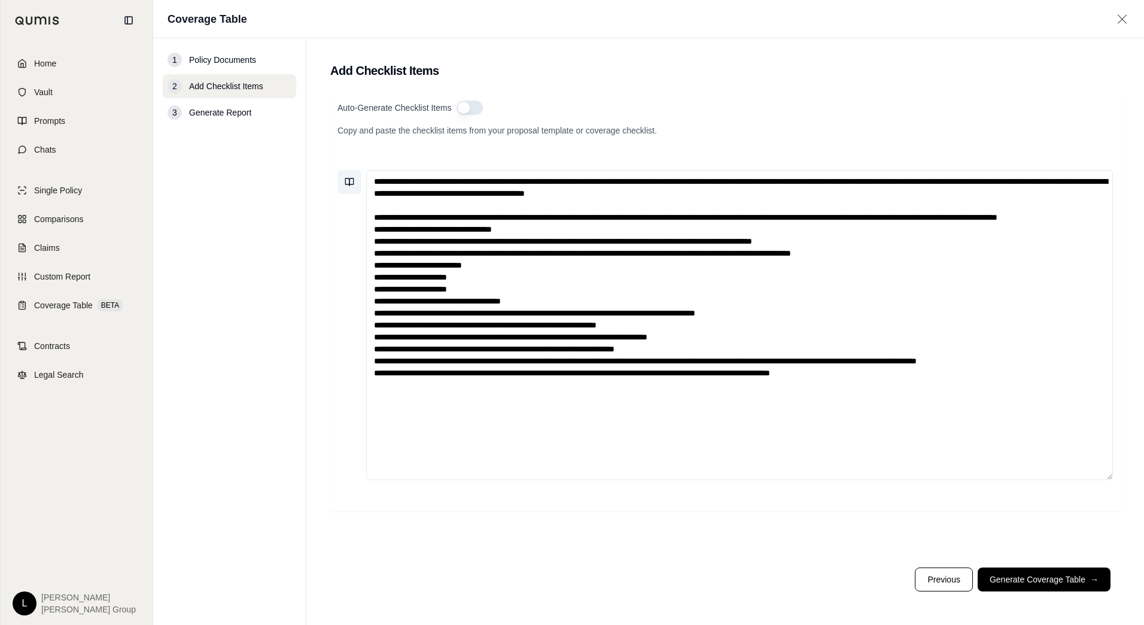
click at [349, 184] on icon at bounding box center [350, 182] width 10 height 10
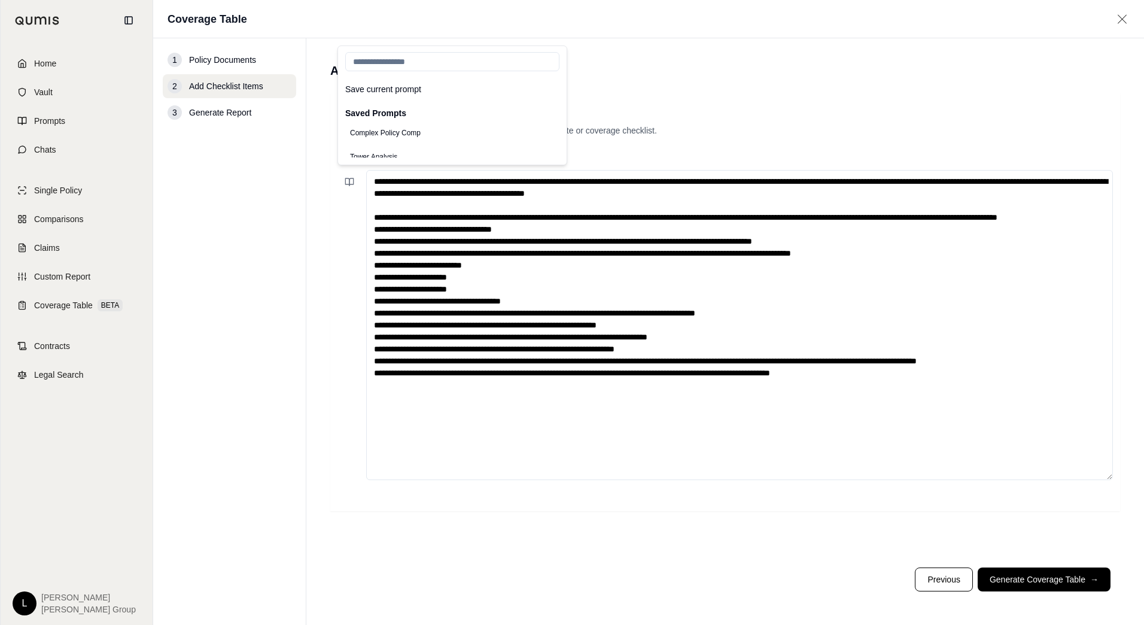
scroll to position [170, 0]
click at [408, 133] on button "Complex Policy Comp" at bounding box center [385, 132] width 80 height 17
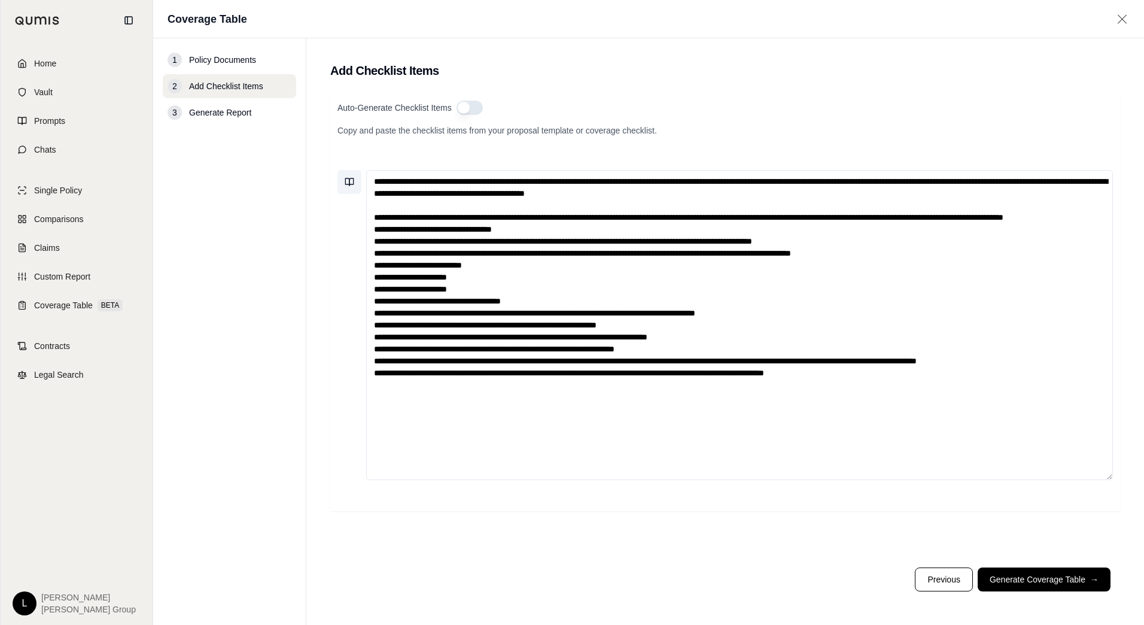
click at [350, 183] on icon at bounding box center [352, 181] width 4 height 7
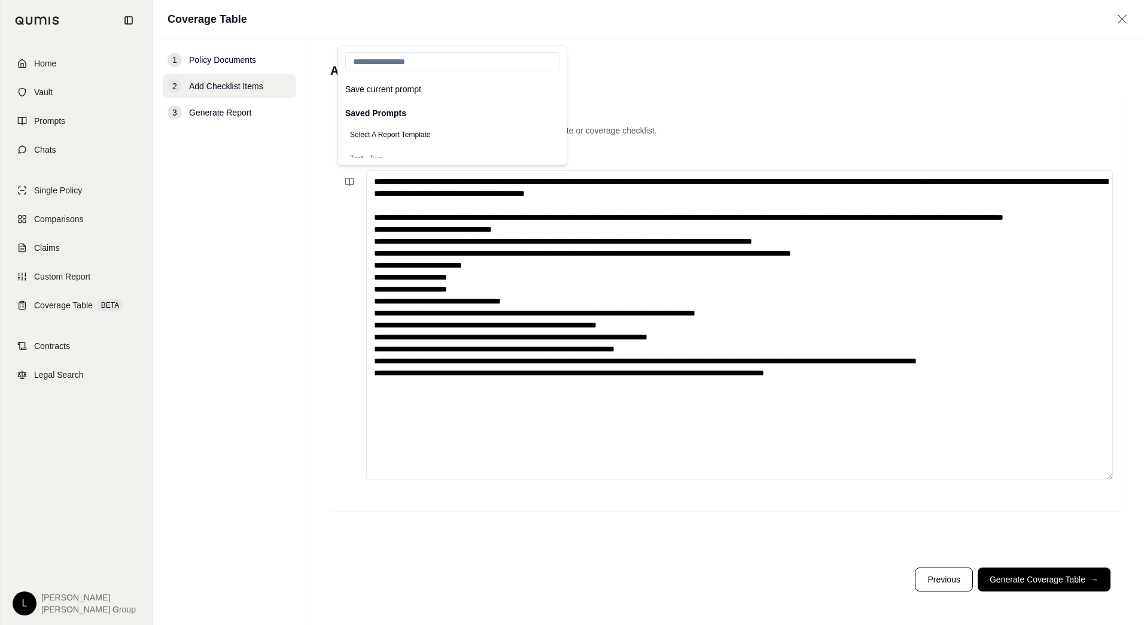
scroll to position [0, 0]
click at [396, 137] on button "Sample Prompt" at bounding box center [374, 134] width 59 height 17
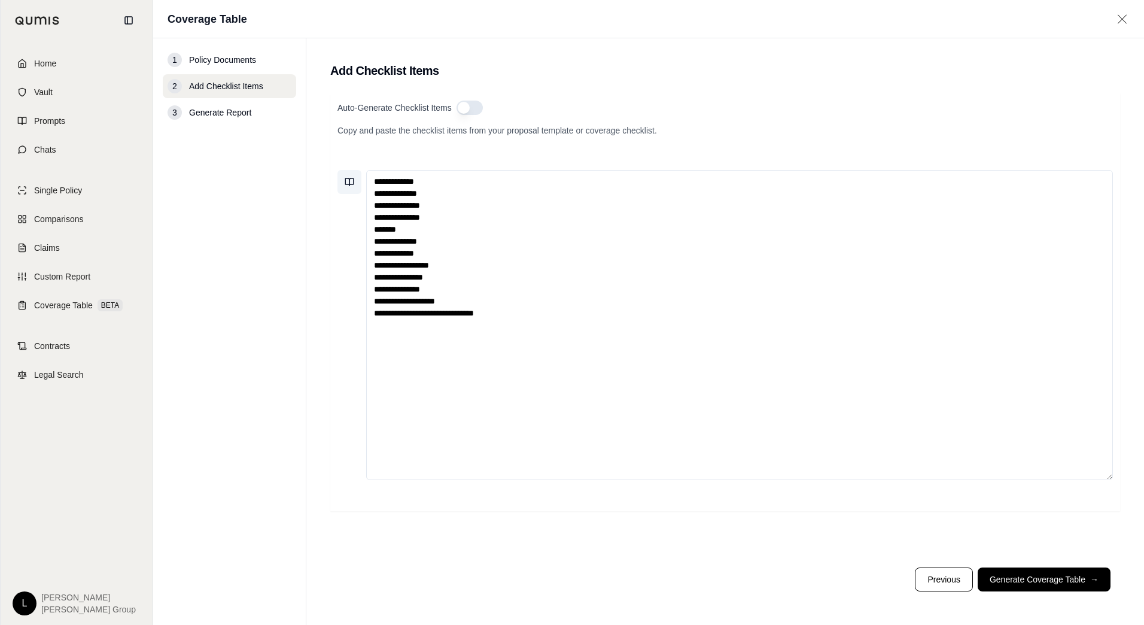
click at [354, 183] on icon at bounding box center [352, 181] width 4 height 7
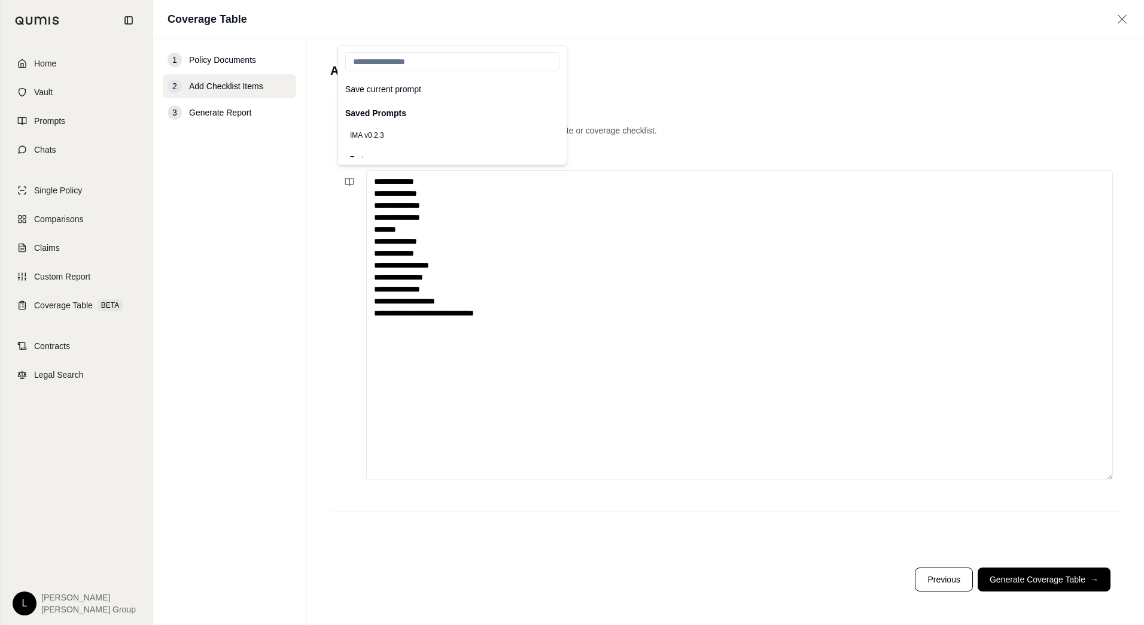
scroll to position [199, 0]
click at [390, 133] on button "Tower Analysis" at bounding box center [373, 127] width 57 height 17
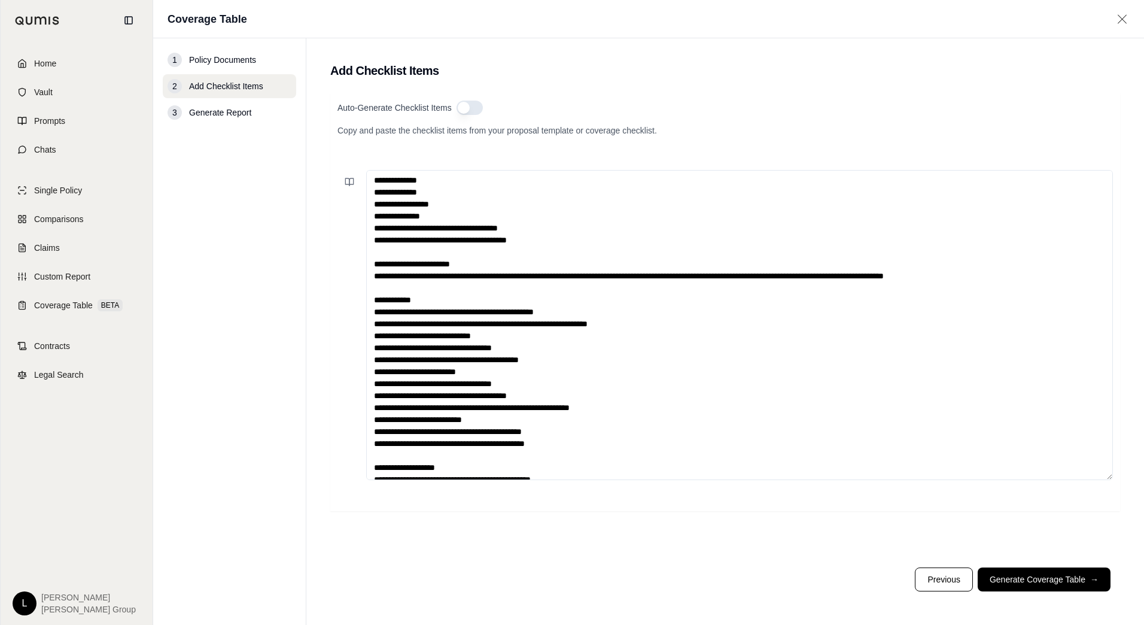
scroll to position [180, 0]
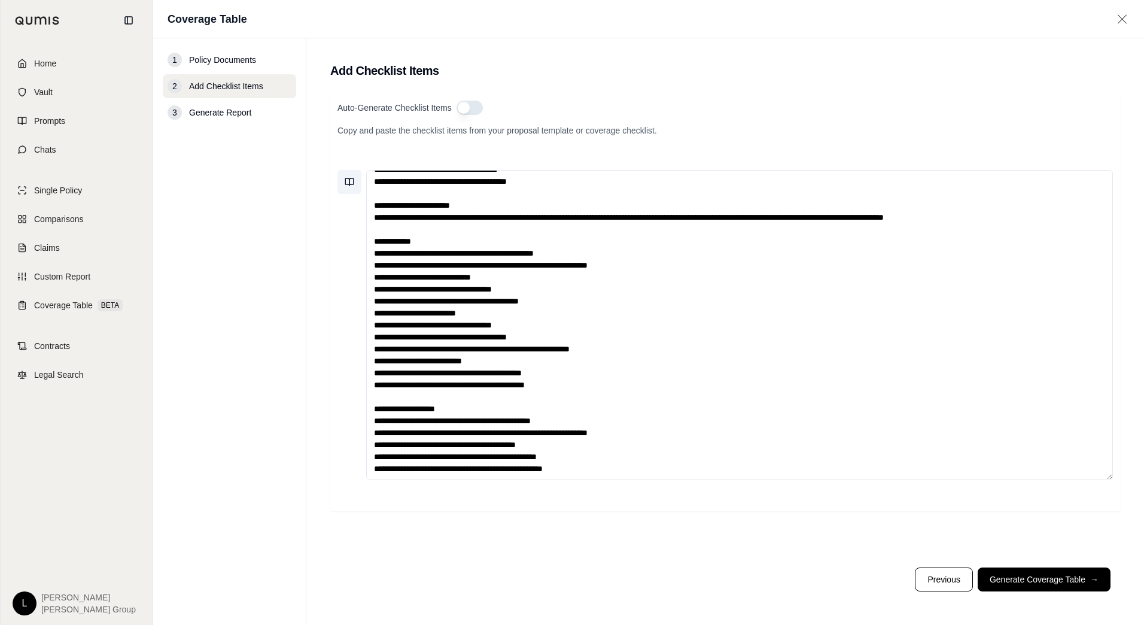
click at [352, 180] on icon at bounding box center [350, 182] width 10 height 10
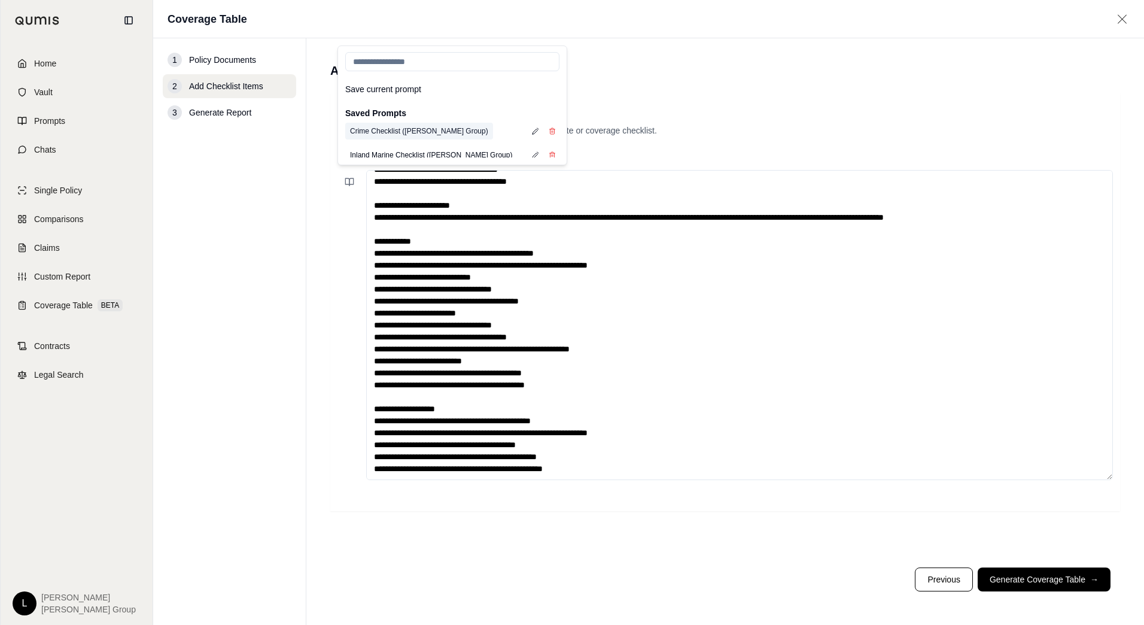
scroll to position [590, 0]
click at [422, 154] on button "General Liability Checklist ([PERSON_NAME] Group)" at bounding box center [435, 162] width 180 height 17
type textarea "**********"
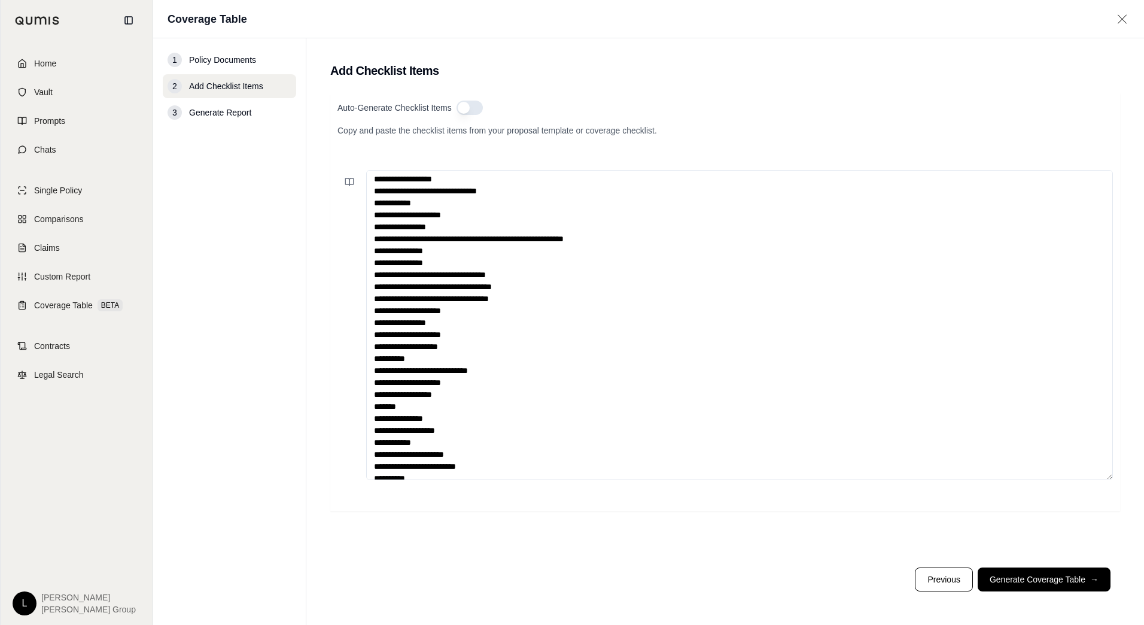
scroll to position [0, 0]
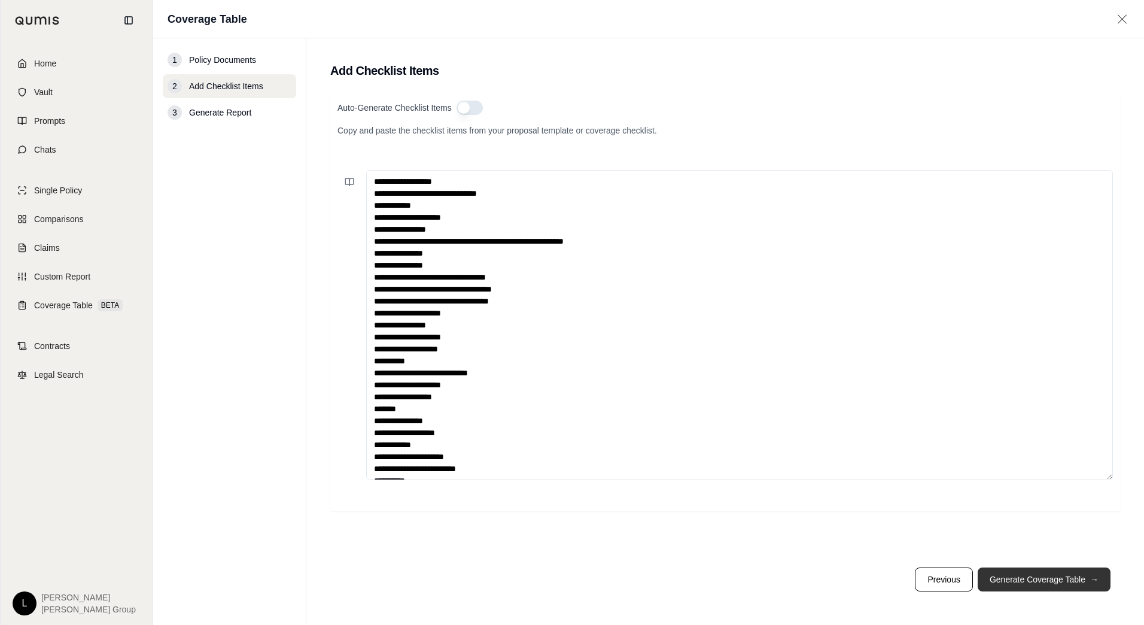
click at [1063, 582] on button "Generate Coverage Table →" at bounding box center [1044, 579] width 133 height 24
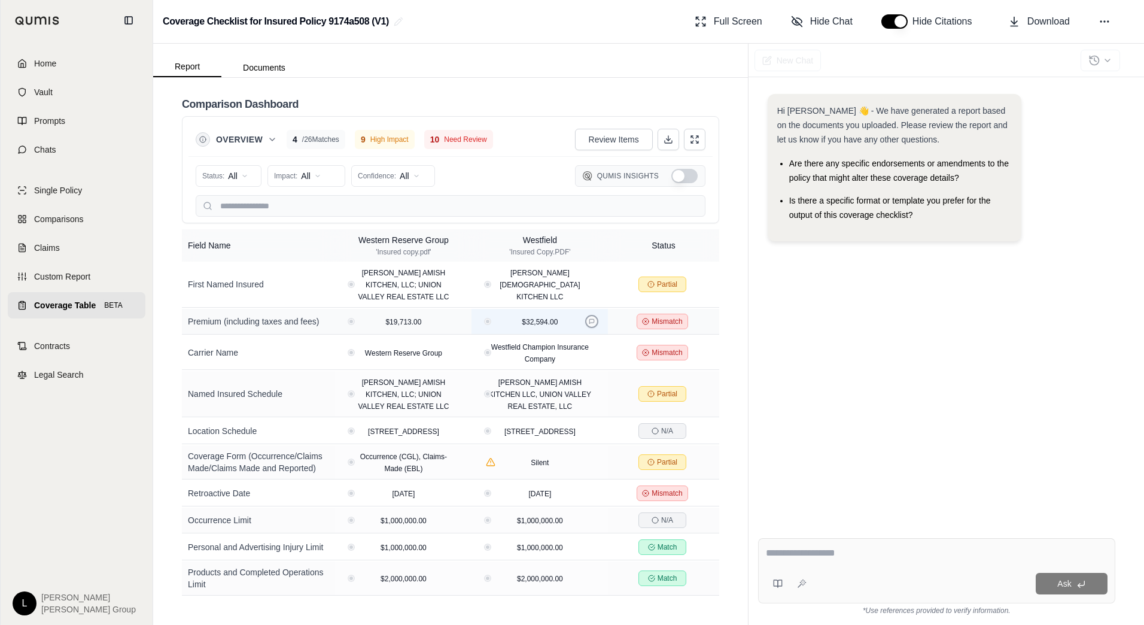
click at [592, 321] on icon at bounding box center [592, 321] width 6 height 6
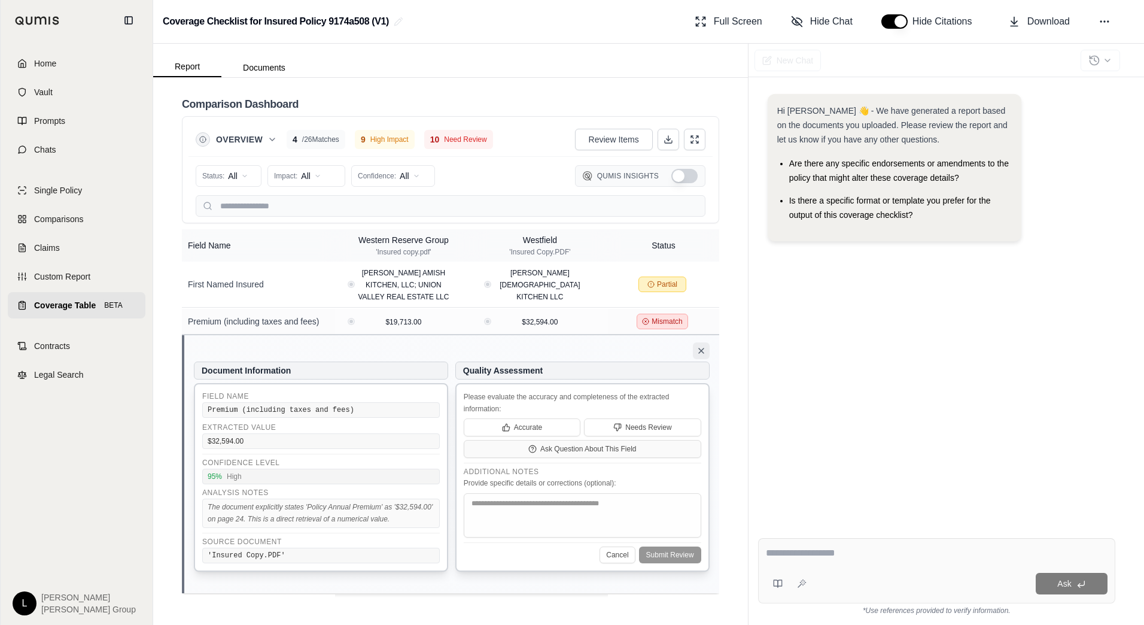
click at [703, 351] on icon at bounding box center [702, 351] width 10 height 10
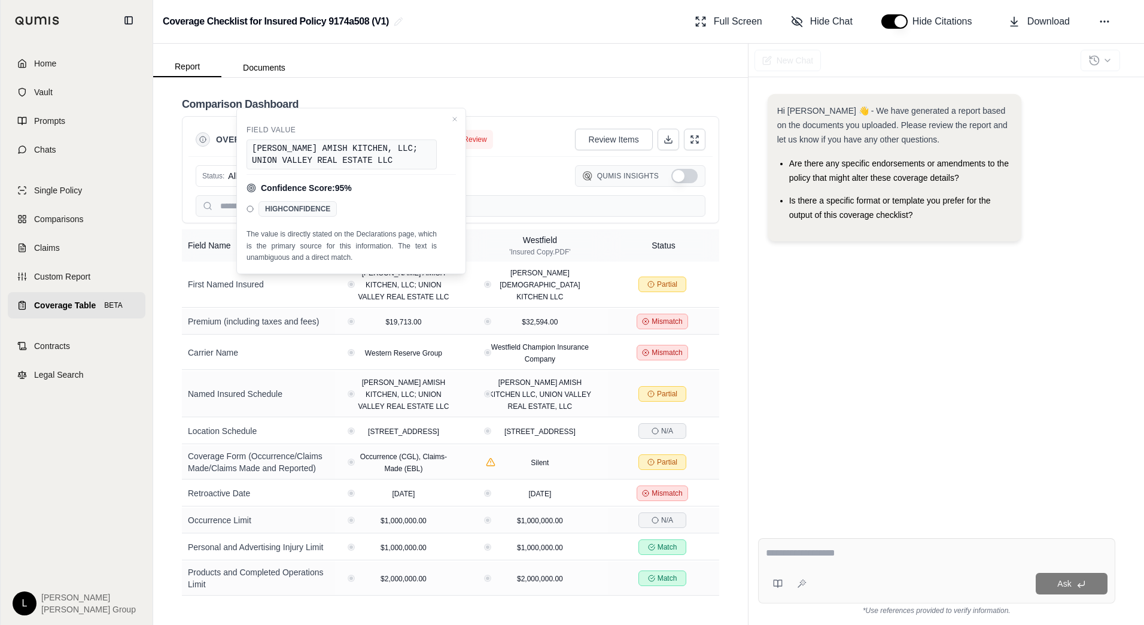
click at [737, 297] on div "Comparison Dashboard Overview 4 / 26 Matches 9 High Impact 10 Need Review Revie…" at bounding box center [450, 351] width 595 height 547
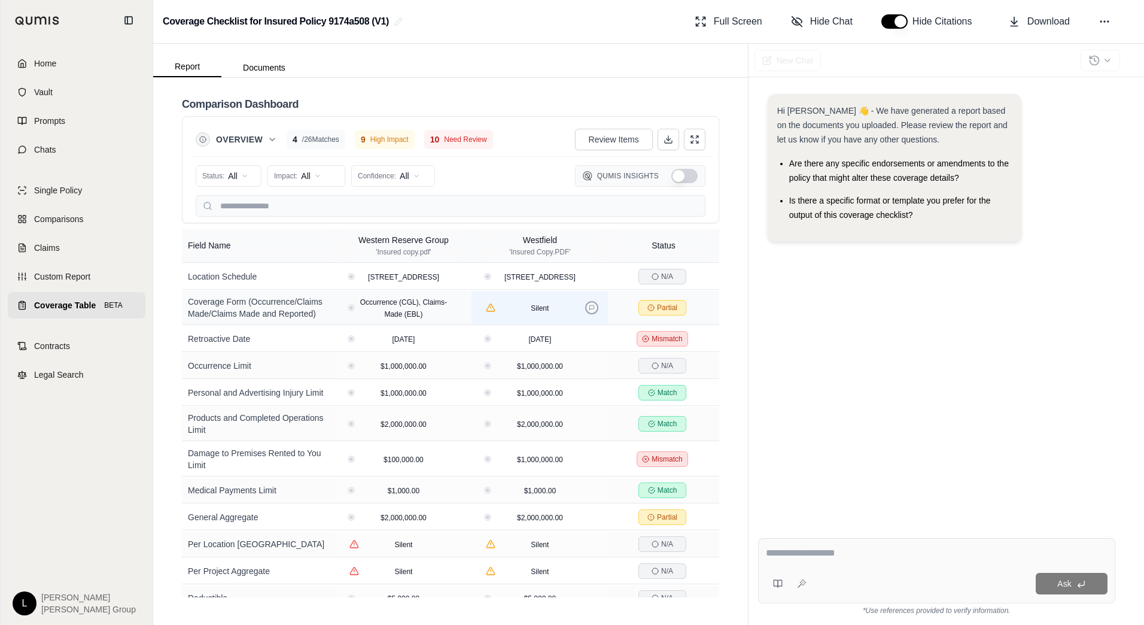
scroll to position [180, 0]
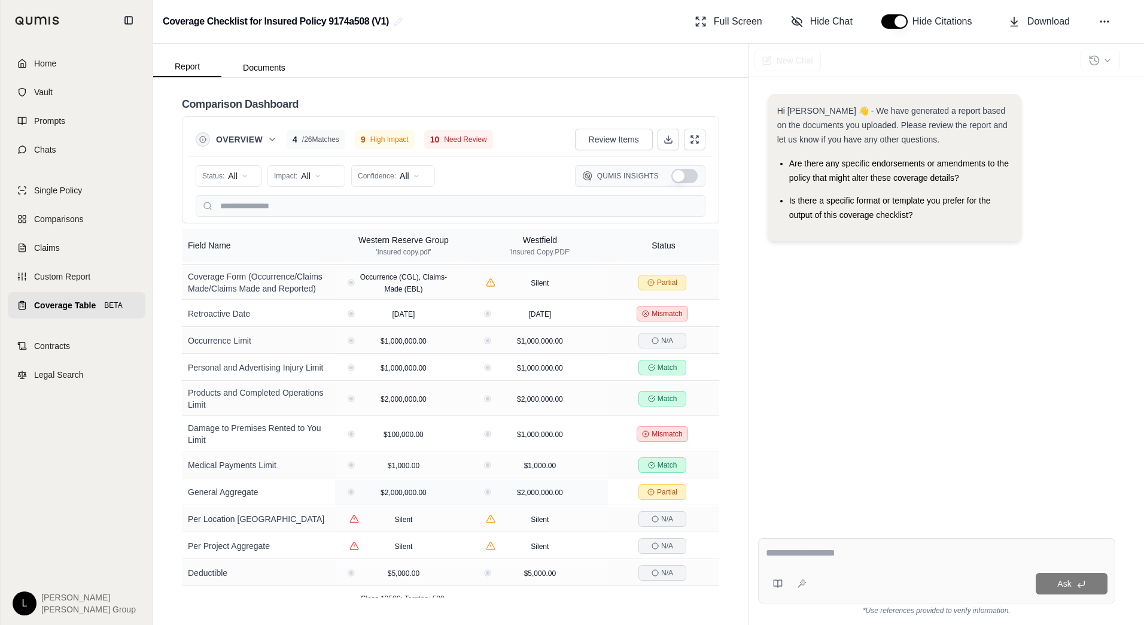
click at [296, 497] on div "General Aggregate" at bounding box center [258, 492] width 141 height 12
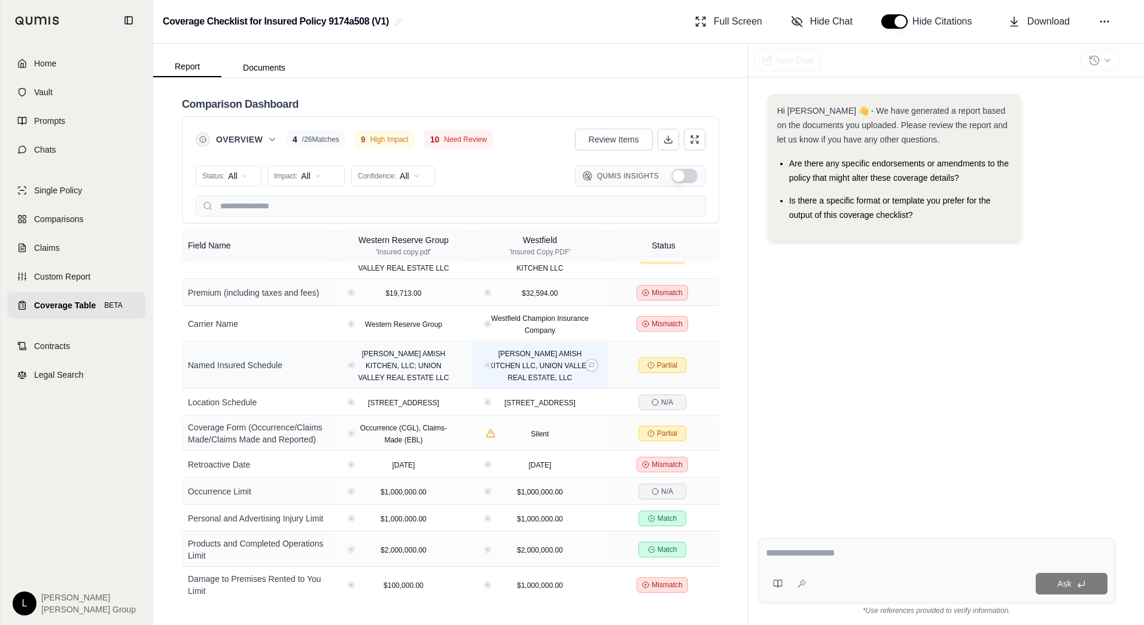
scroll to position [0, 0]
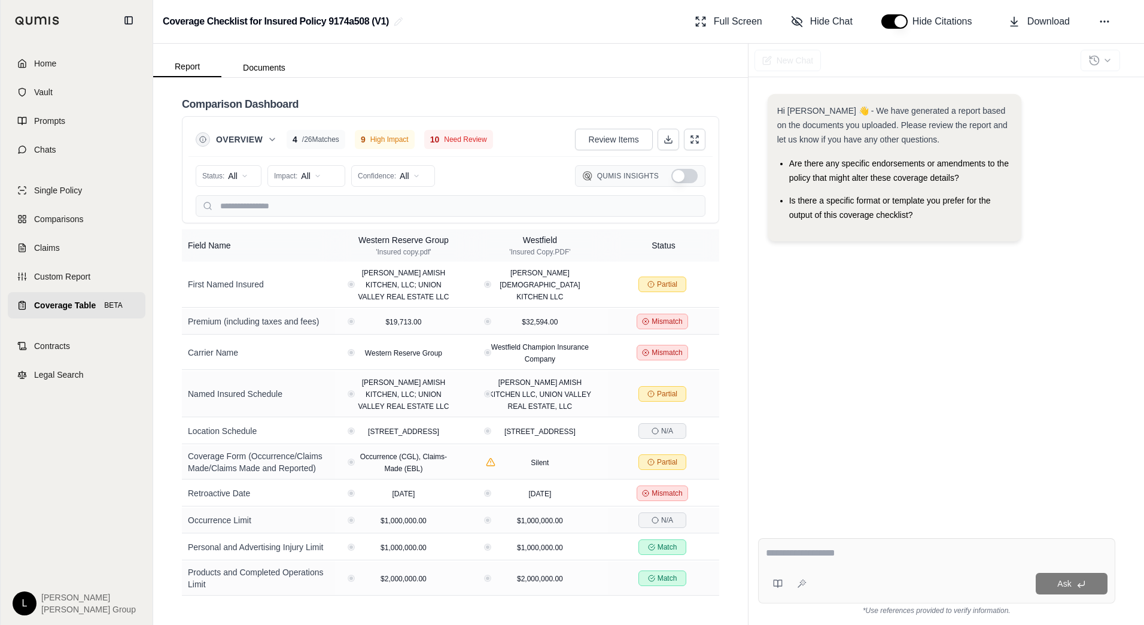
click at [1101, 57] on div at bounding box center [1100, 60] width 39 height 26
click at [1106, 17] on icon at bounding box center [1105, 22] width 12 height 12
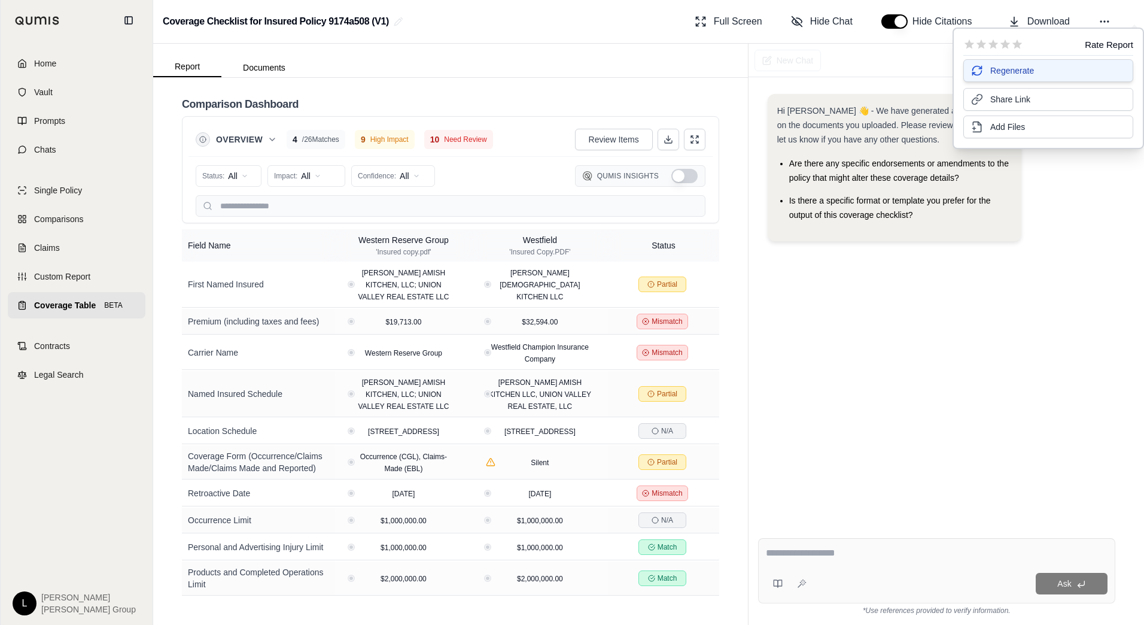
click at [998, 76] on span "Regenerate" at bounding box center [1012, 71] width 44 height 12
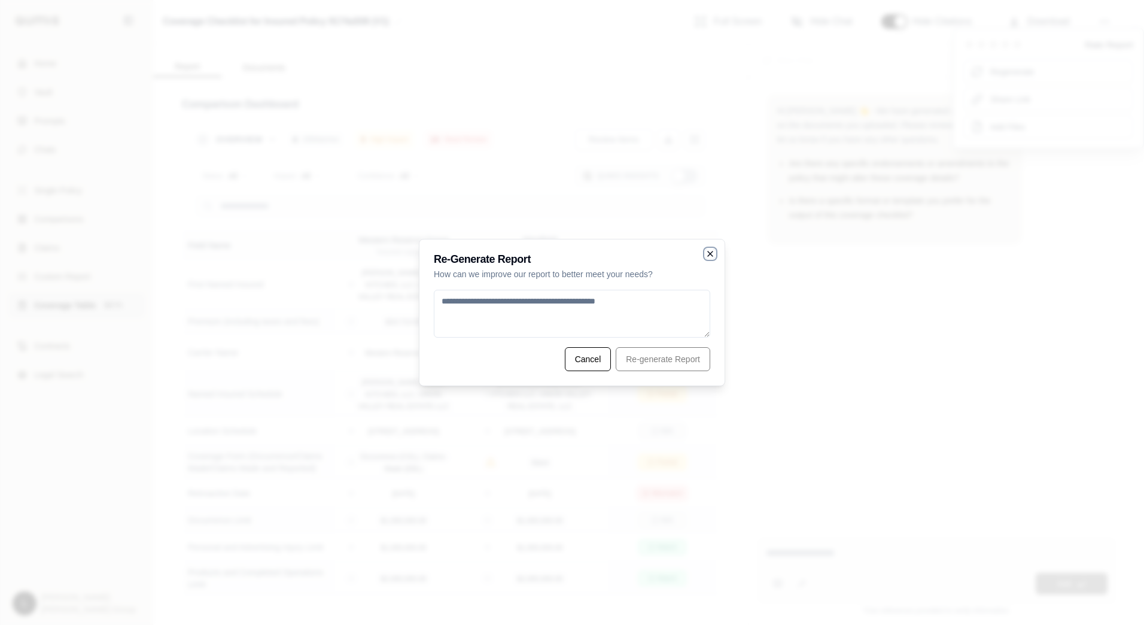
click at [710, 254] on icon "button" at bounding box center [711, 254] width 10 height 10
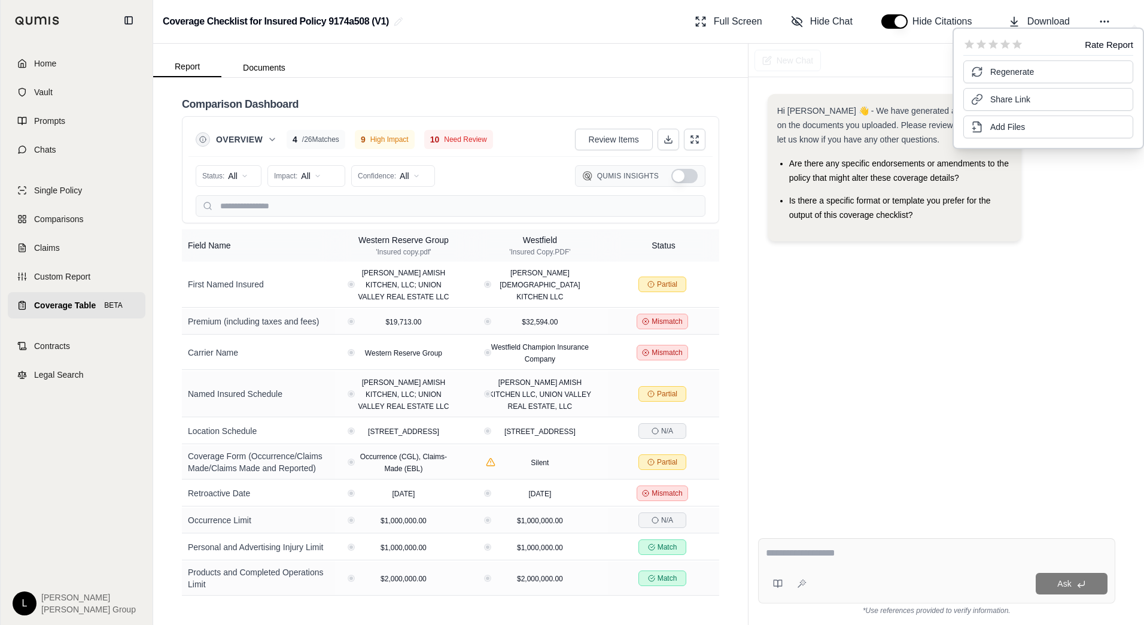
click at [52, 305] on span "Coverage Table" at bounding box center [65, 305] width 62 height 12
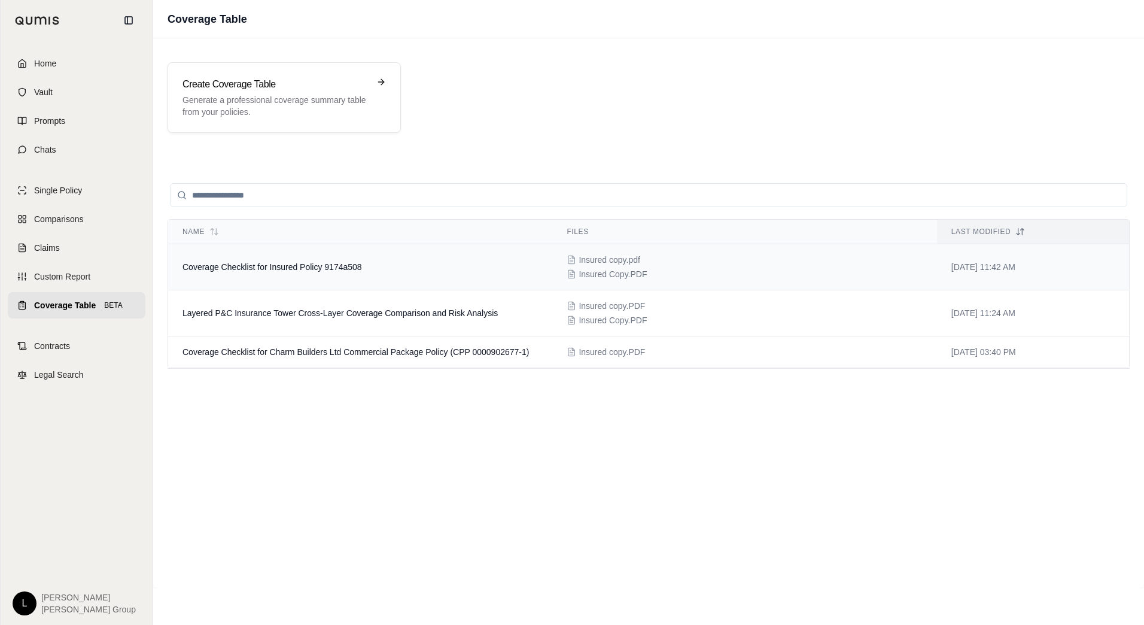
click at [408, 275] on td "Coverage Checklist for Insured Policy 9174a508" at bounding box center [360, 267] width 384 height 46
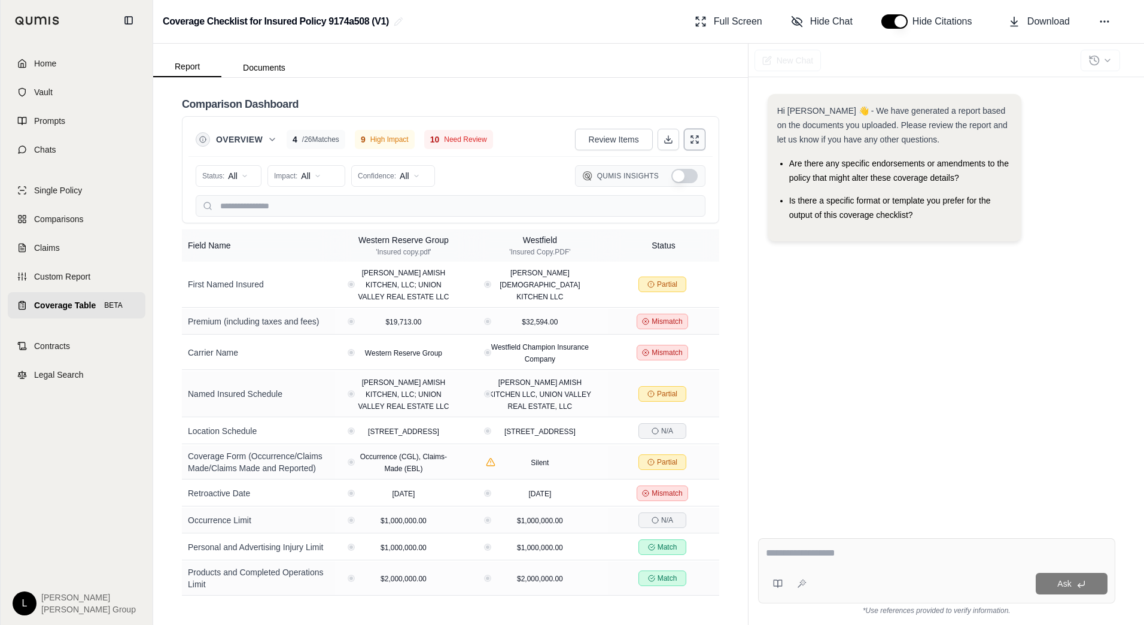
click at [692, 138] on icon at bounding box center [692, 137] width 2 height 2
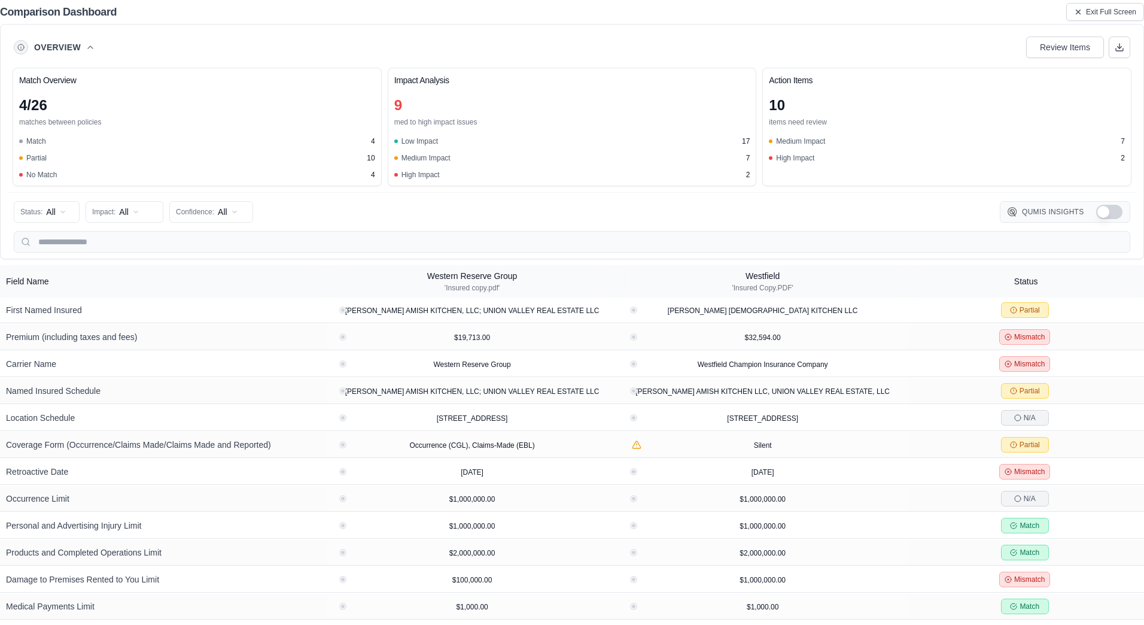
click at [1106, 214] on button "Show Qumis Insights" at bounding box center [1109, 212] width 26 height 14
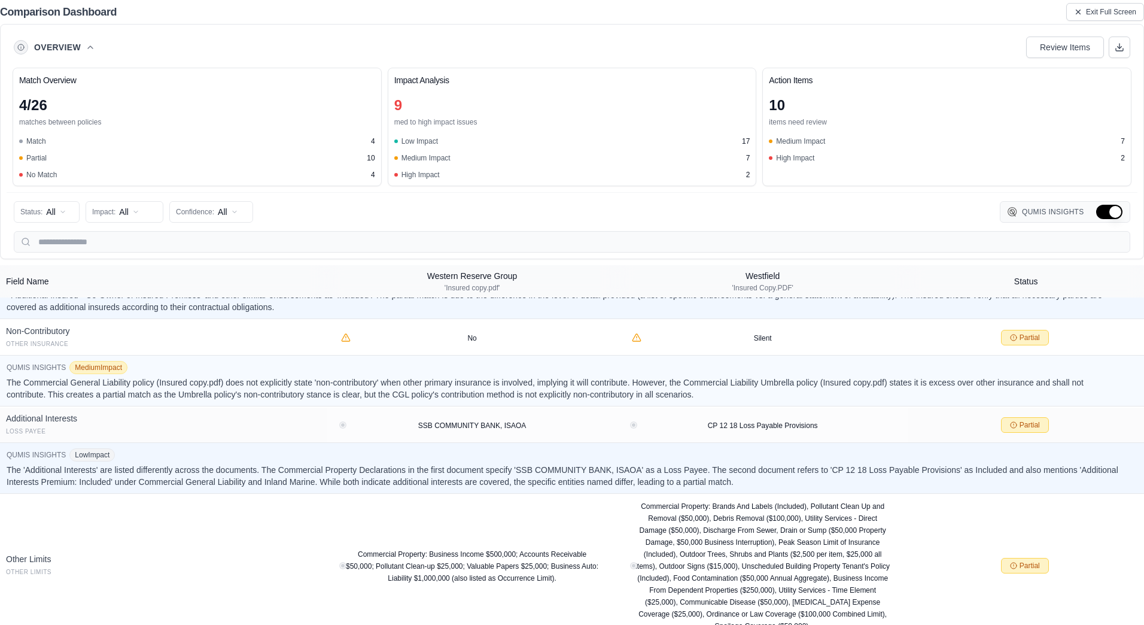
scroll to position [1398, 0]
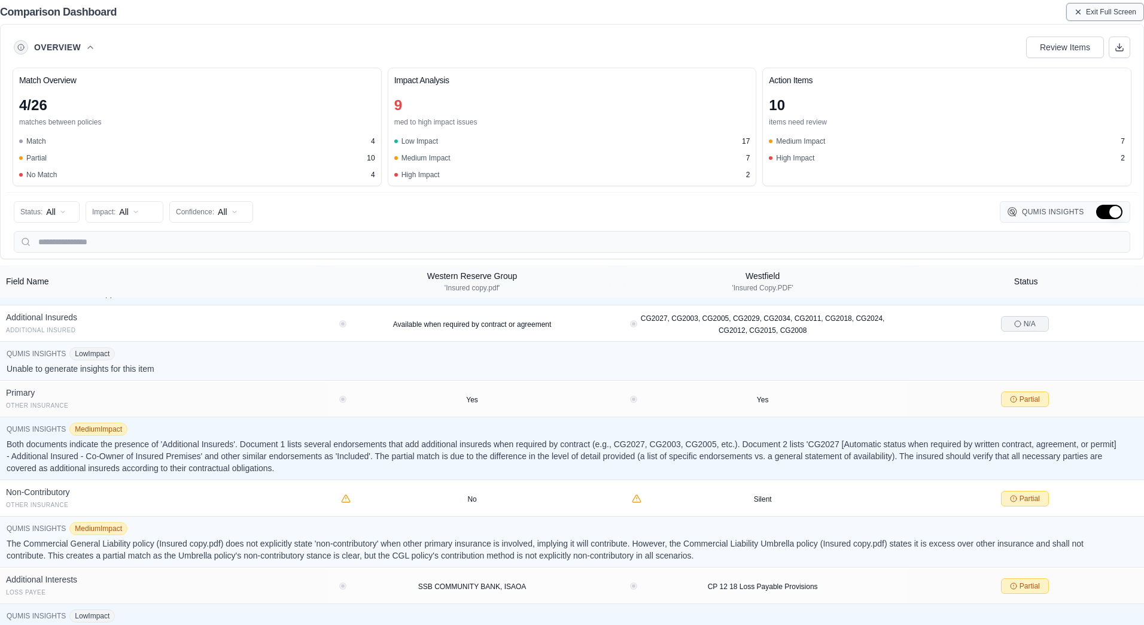
click at [1108, 11] on span "Exit Full Screen" at bounding box center [1111, 12] width 50 height 10
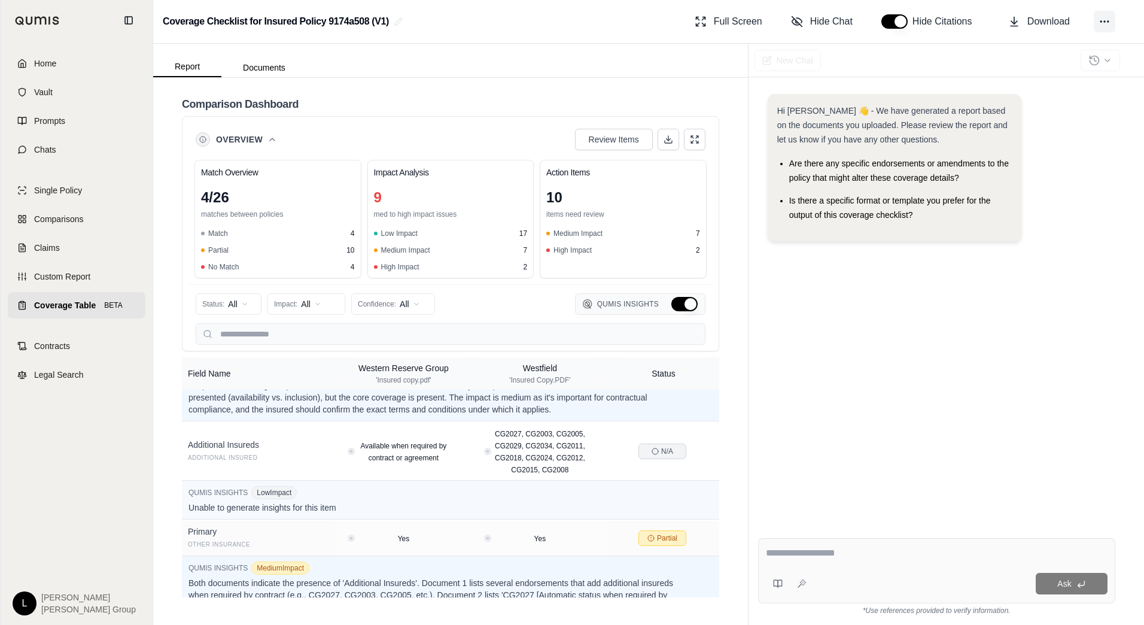
click at [1100, 23] on icon at bounding box center [1105, 22] width 12 height 12
click at [1101, 22] on circle at bounding box center [1101, 21] width 1 height 1
click at [510, 25] on div "Coverage Checklist for Insured Policy 9174a508 (V1) Full Screen Hide Chat Hide …" at bounding box center [648, 22] width 991 height 44
click at [397, 19] on icon at bounding box center [399, 22] width 10 height 10
click at [472, 25] on div "**********" at bounding box center [648, 22] width 991 height 44
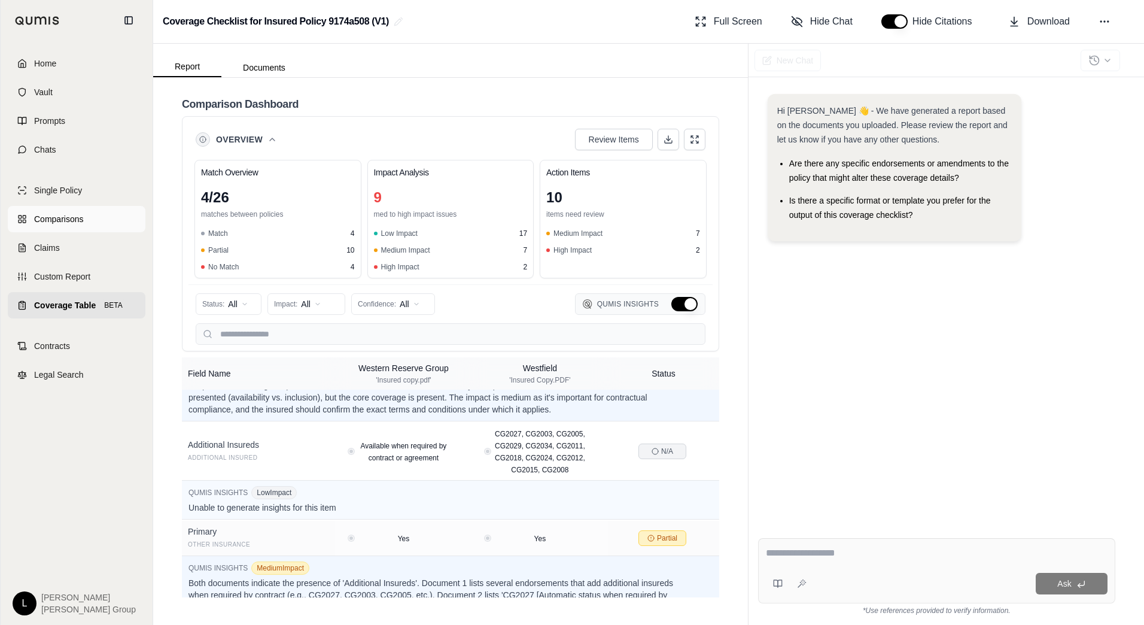
click at [61, 221] on span "Comparisons" at bounding box center [58, 219] width 49 height 12
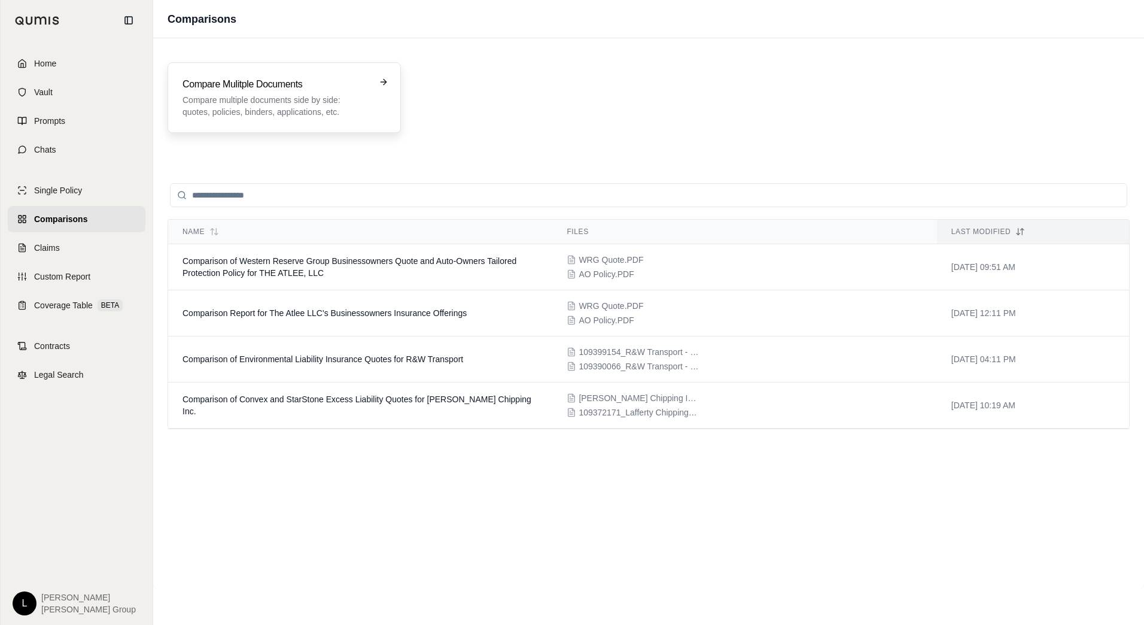
click at [253, 99] on p "Compare multiple documents side by side: quotes, policies, binders, application…" at bounding box center [276, 106] width 187 height 24
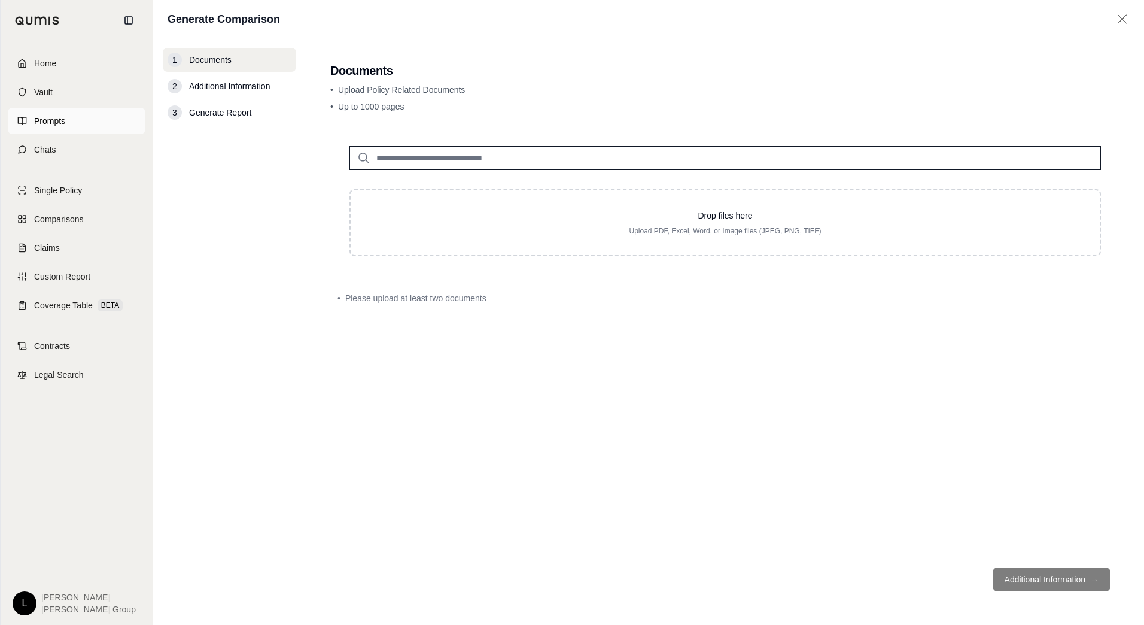
click at [47, 126] on span "Prompts" at bounding box center [49, 121] width 31 height 12
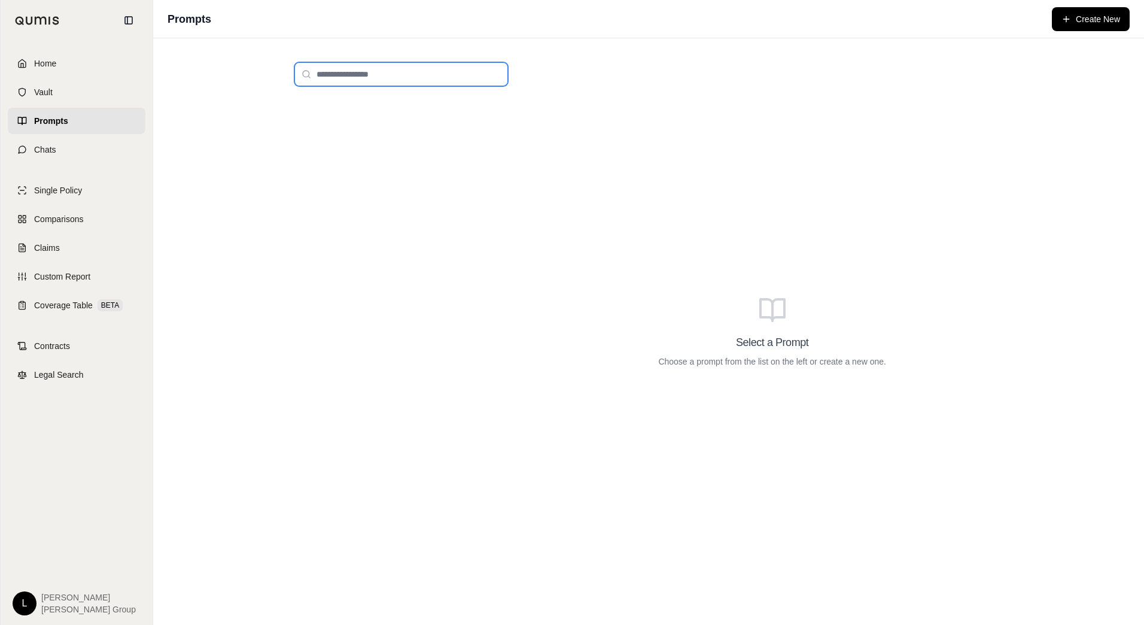
click at [375, 77] on input "search" at bounding box center [401, 74] width 214 height 24
click at [530, 161] on div "Select a Prompt Choose a prompt from the list on the left or create a new one." at bounding box center [649, 332] width 728 height 558
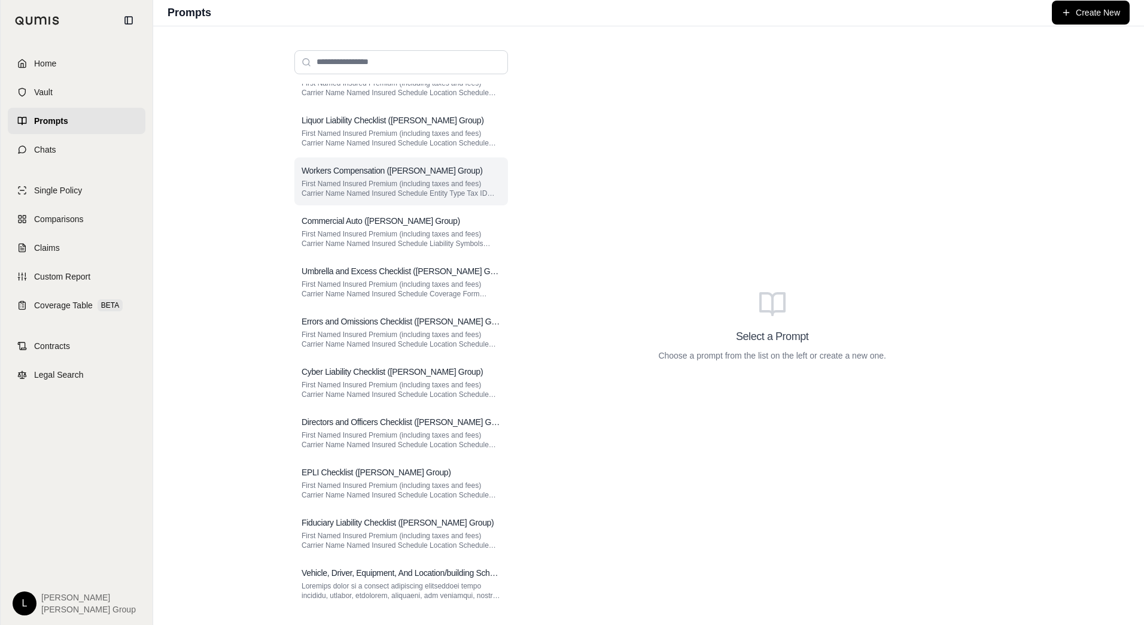
scroll to position [285, 0]
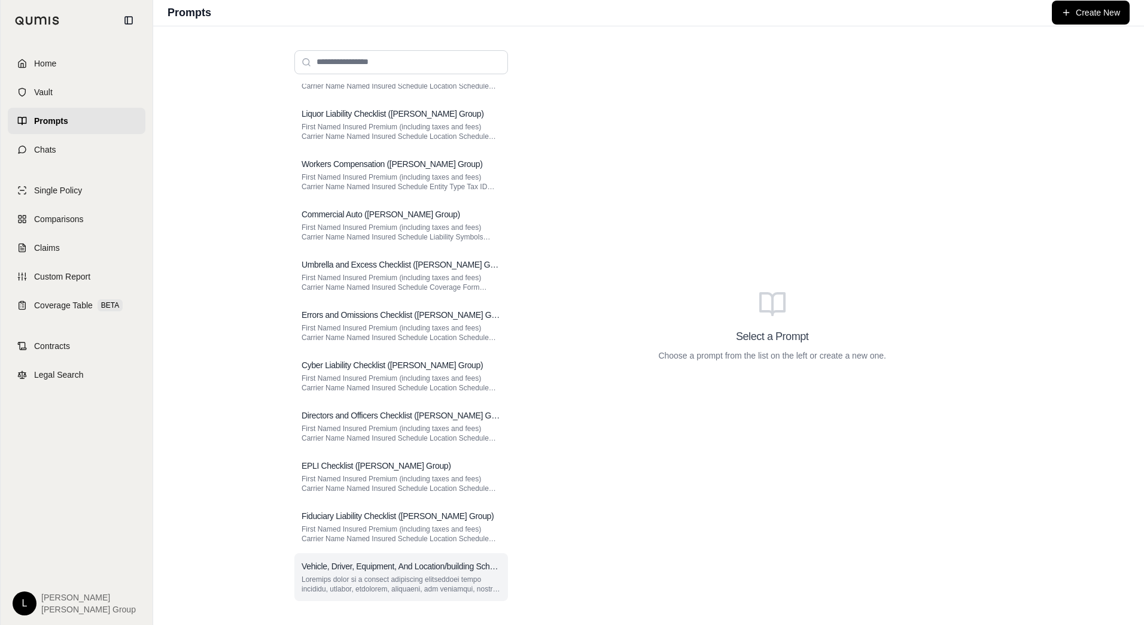
click at [392, 569] on h3 "Vehicle, Driver, Equipment, And Location/building Schedule." at bounding box center [401, 566] width 199 height 12
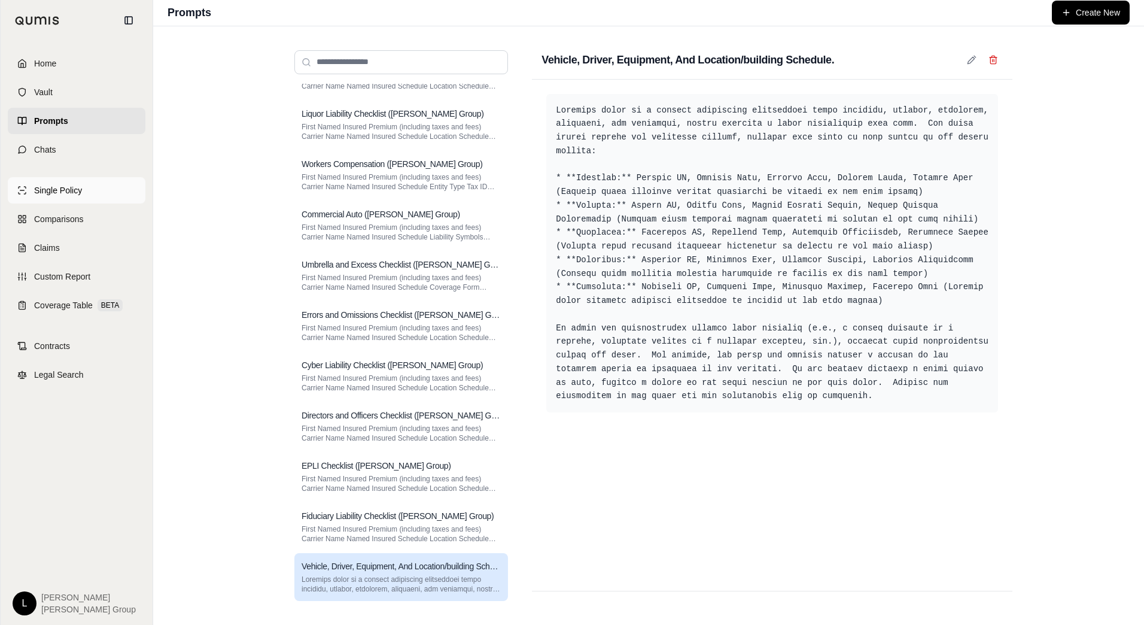
click at [63, 187] on span "Single Policy" at bounding box center [58, 190] width 48 height 12
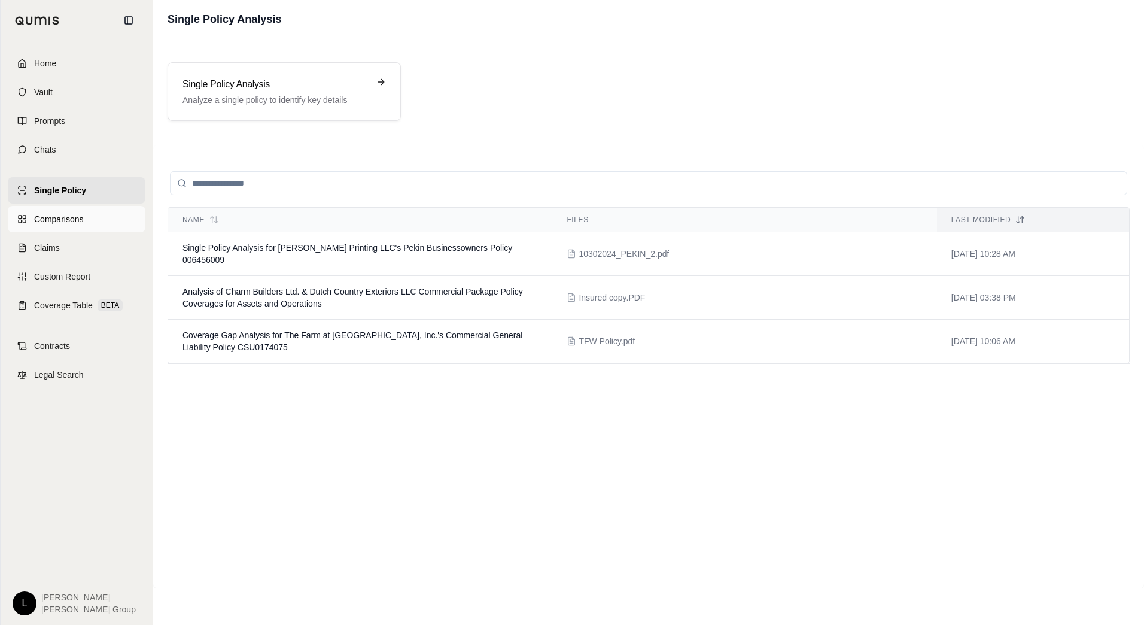
click at [43, 224] on span "Comparisons" at bounding box center [58, 219] width 49 height 12
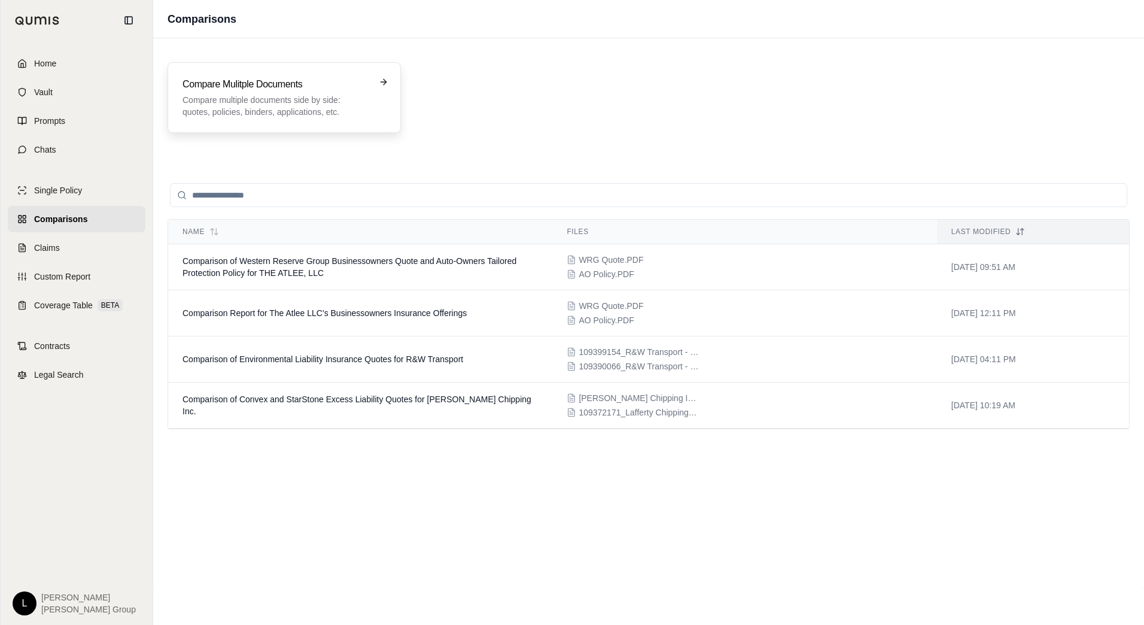
click at [268, 104] on p "Compare multiple documents side by side: quotes, policies, binders, application…" at bounding box center [276, 106] width 187 height 24
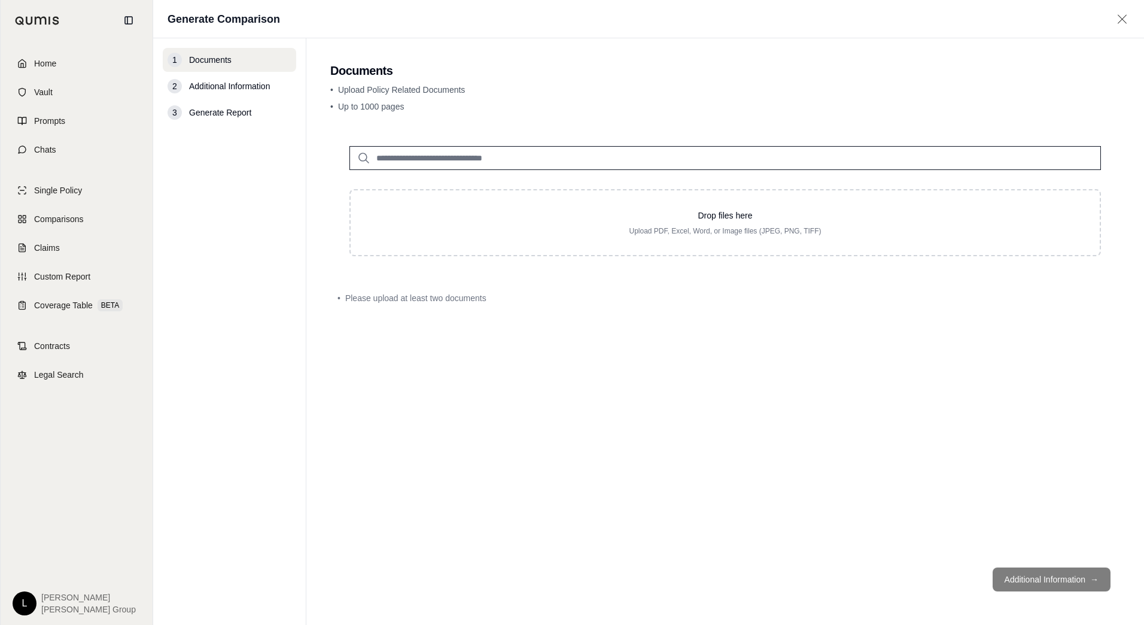
click at [479, 160] on input "search" at bounding box center [726, 158] width 752 height 24
type input "*"
click at [57, 301] on span "Coverage Table" at bounding box center [63, 305] width 59 height 12
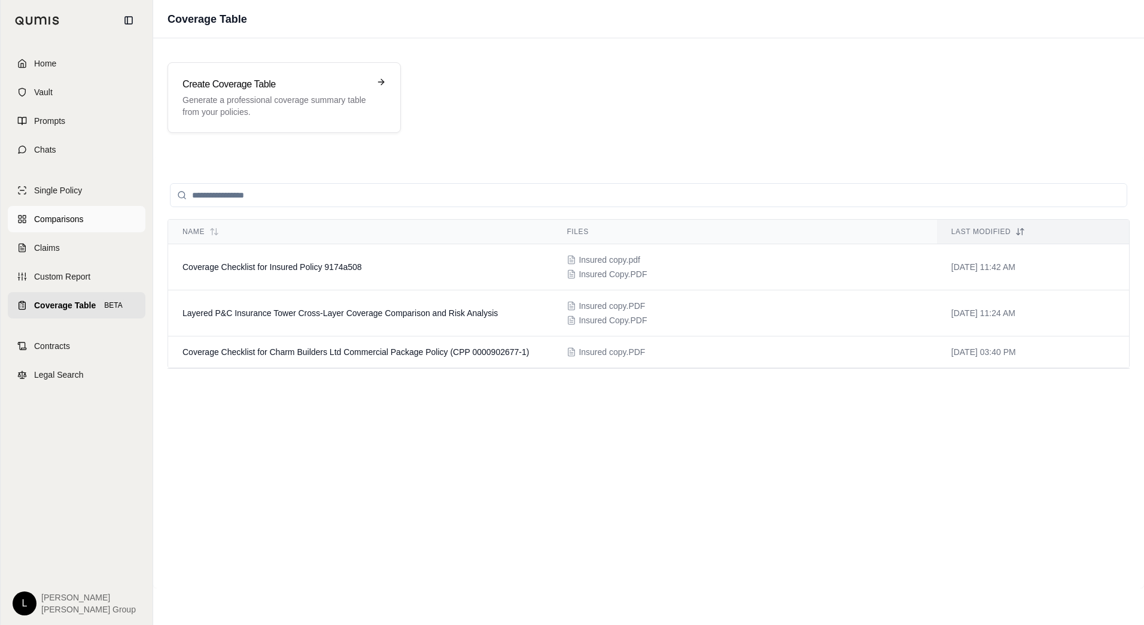
click at [62, 220] on span "Comparisons" at bounding box center [58, 219] width 49 height 12
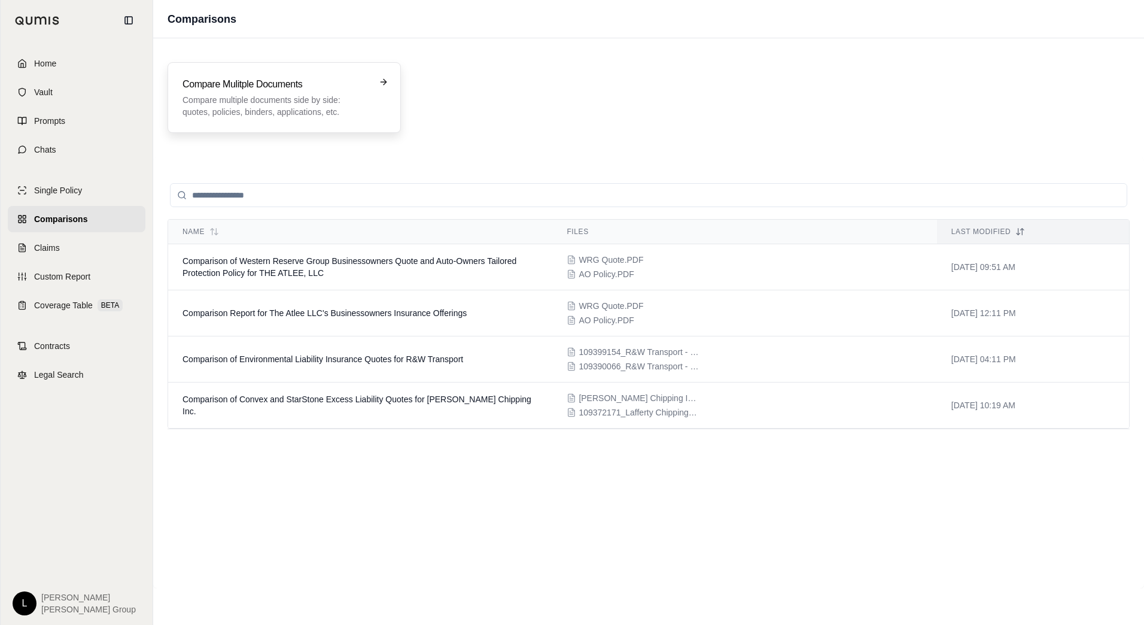
click at [263, 103] on p "Compare multiple documents side by side: quotes, policies, binders, application…" at bounding box center [276, 106] width 187 height 24
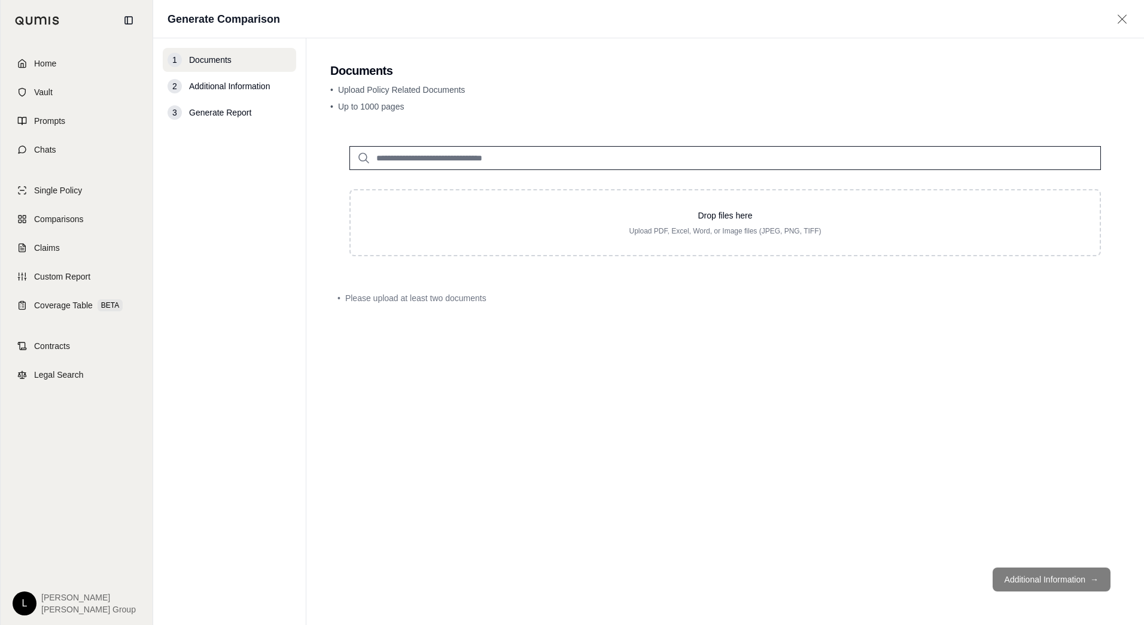
click at [511, 159] on input "search" at bounding box center [726, 158] width 752 height 24
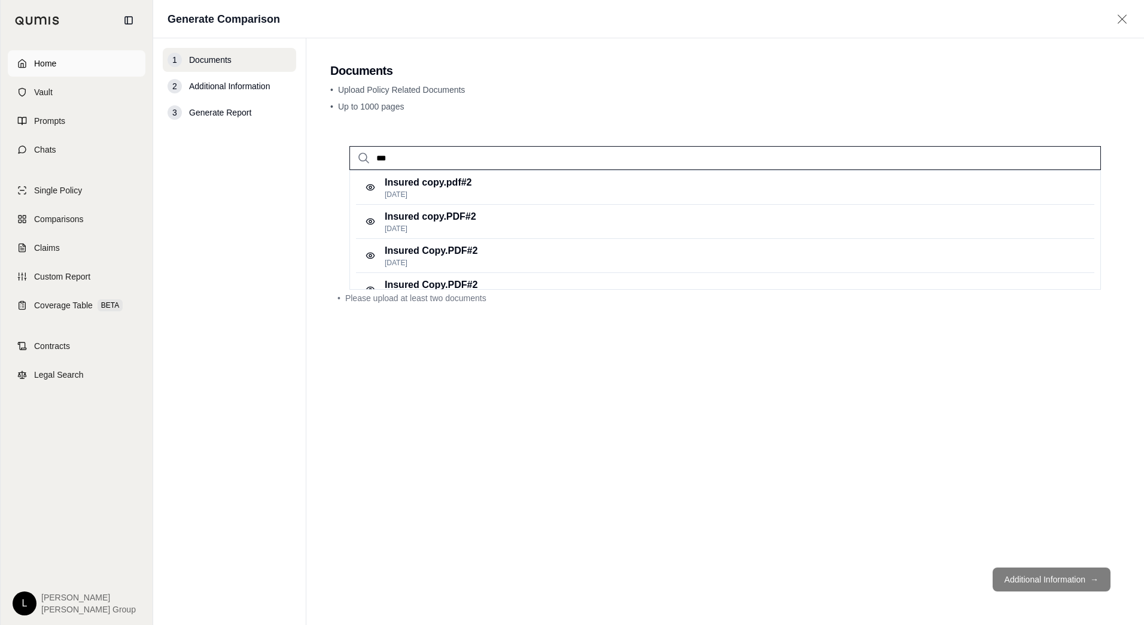
type input "***"
click at [44, 57] on link "Home" at bounding box center [77, 63] width 138 height 26
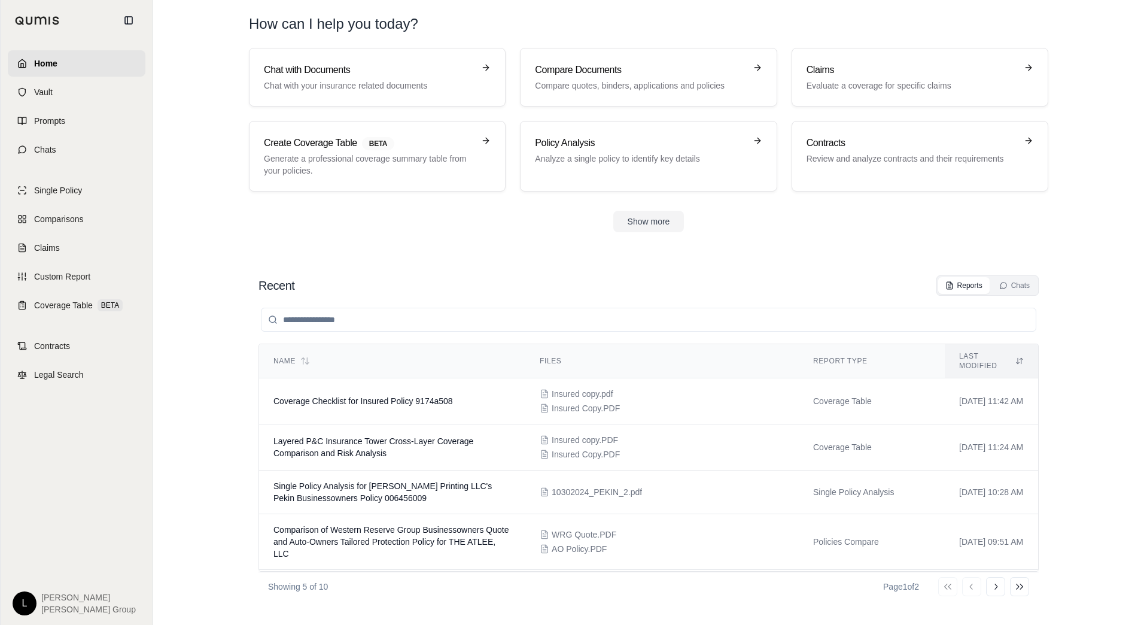
click at [436, 238] on section "Chat with Documents Chat with your insurance related documents Compare Document…" at bounding box center [648, 149] width 981 height 203
drag, startPoint x: 261, startPoint y: 286, endPoint x: 305, endPoint y: 284, distance: 44.4
click at [305, 284] on div "Recent Reports Chats" at bounding box center [649, 285] width 780 height 20
click at [479, 267] on div "Recent Reports Chats Name Files Report Type Last modified Coverage Checklist fo…" at bounding box center [649, 438] width 800 height 345
drag, startPoint x: 300, startPoint y: 285, endPoint x: 291, endPoint y: 285, distance: 9.0
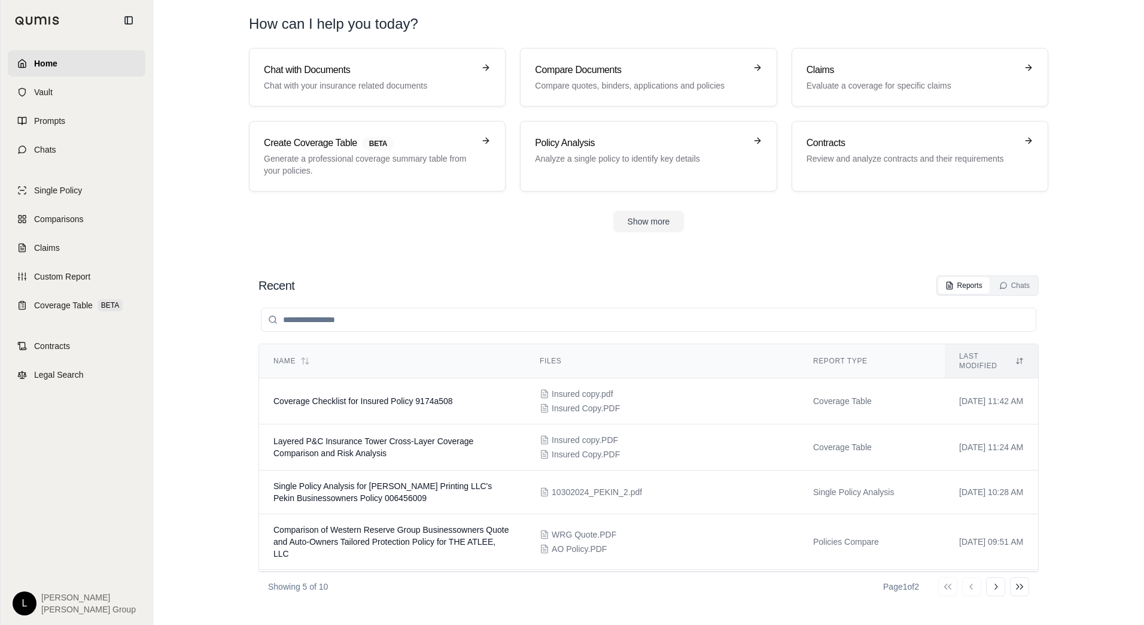
click at [291, 285] on div "Recent Reports Chats" at bounding box center [649, 285] width 780 height 20
click at [295, 285] on div "Recent Reports Chats" at bounding box center [649, 285] width 780 height 20
drag, startPoint x: 294, startPoint y: 285, endPoint x: 244, endPoint y: 287, distance: 50.3
click at [244, 287] on div "Recent Reports Chats Name Files Report Type Last modified Coverage Checklist fo…" at bounding box center [649, 438] width 838 height 345
drag, startPoint x: 244, startPoint y: 287, endPoint x: 290, endPoint y: 279, distance: 47.2
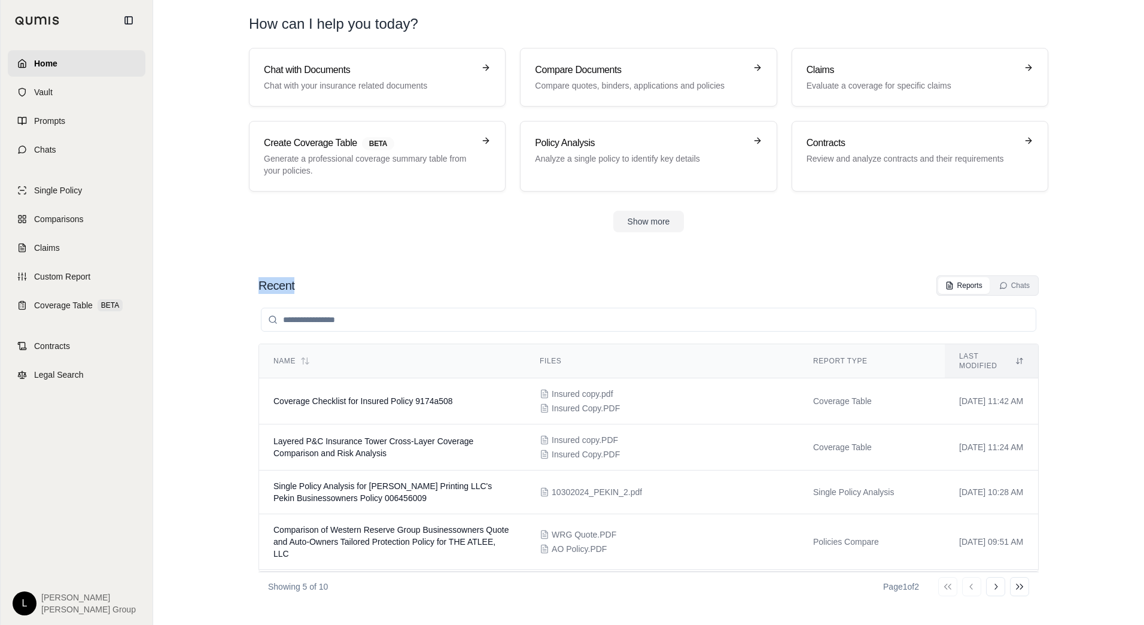
click at [290, 279] on h2 "Recent" at bounding box center [277, 285] width 36 height 17
click at [60, 118] on span "Prompts" at bounding box center [49, 121] width 31 height 12
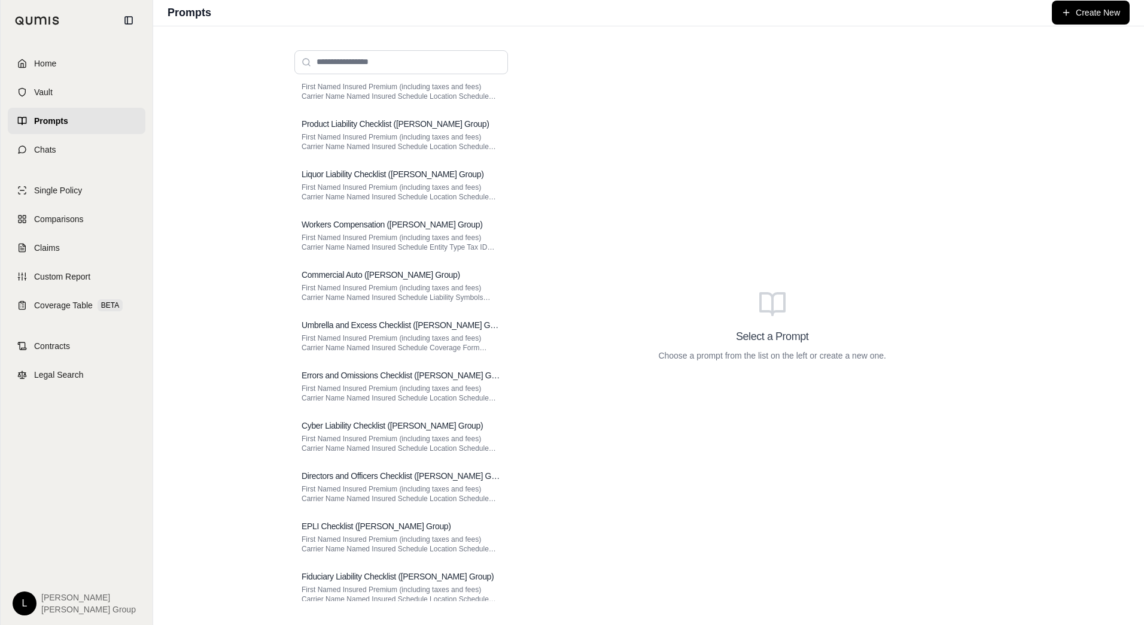
scroll to position [285, 0]
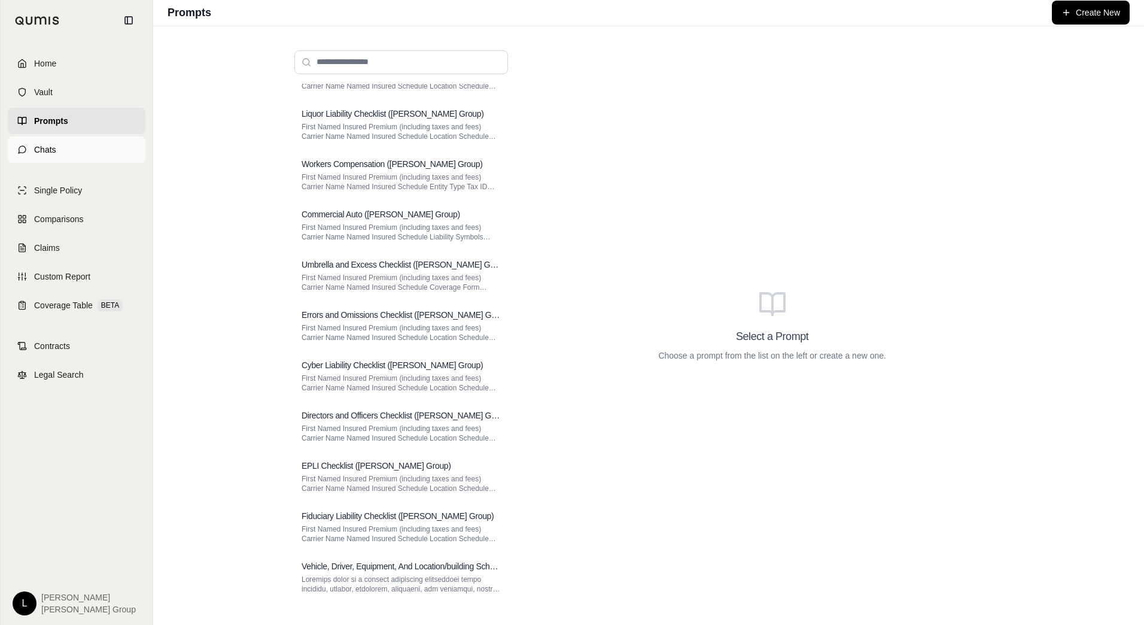
click at [56, 152] on link "Chats" at bounding box center [77, 149] width 138 height 26
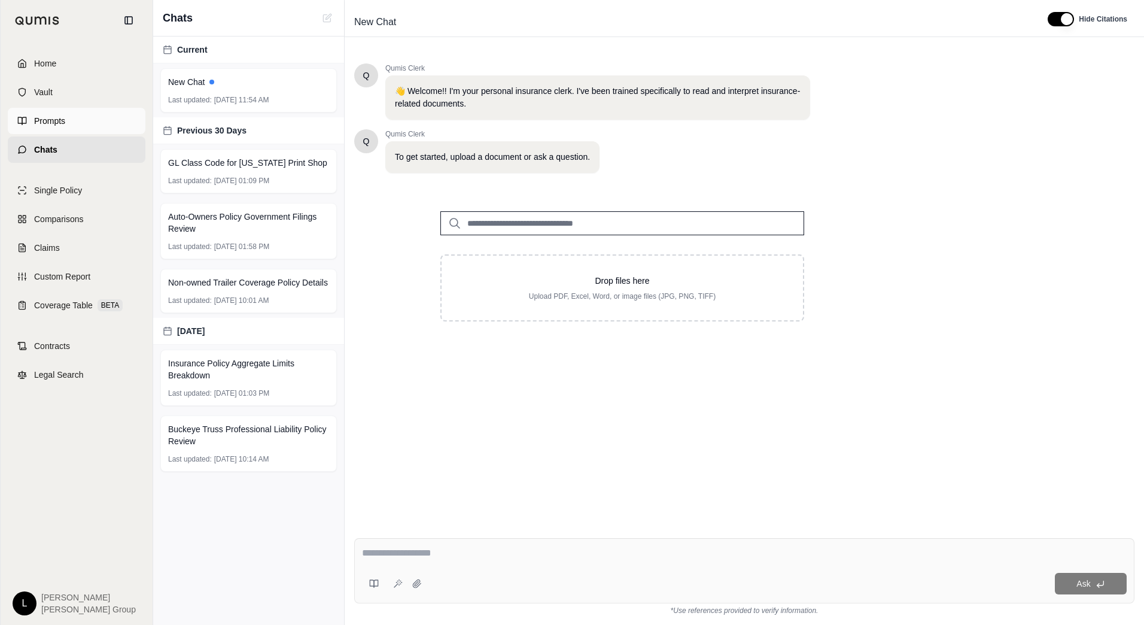
click at [71, 122] on link "Prompts" at bounding box center [77, 121] width 138 height 26
